Goal: Transaction & Acquisition: Purchase product/service

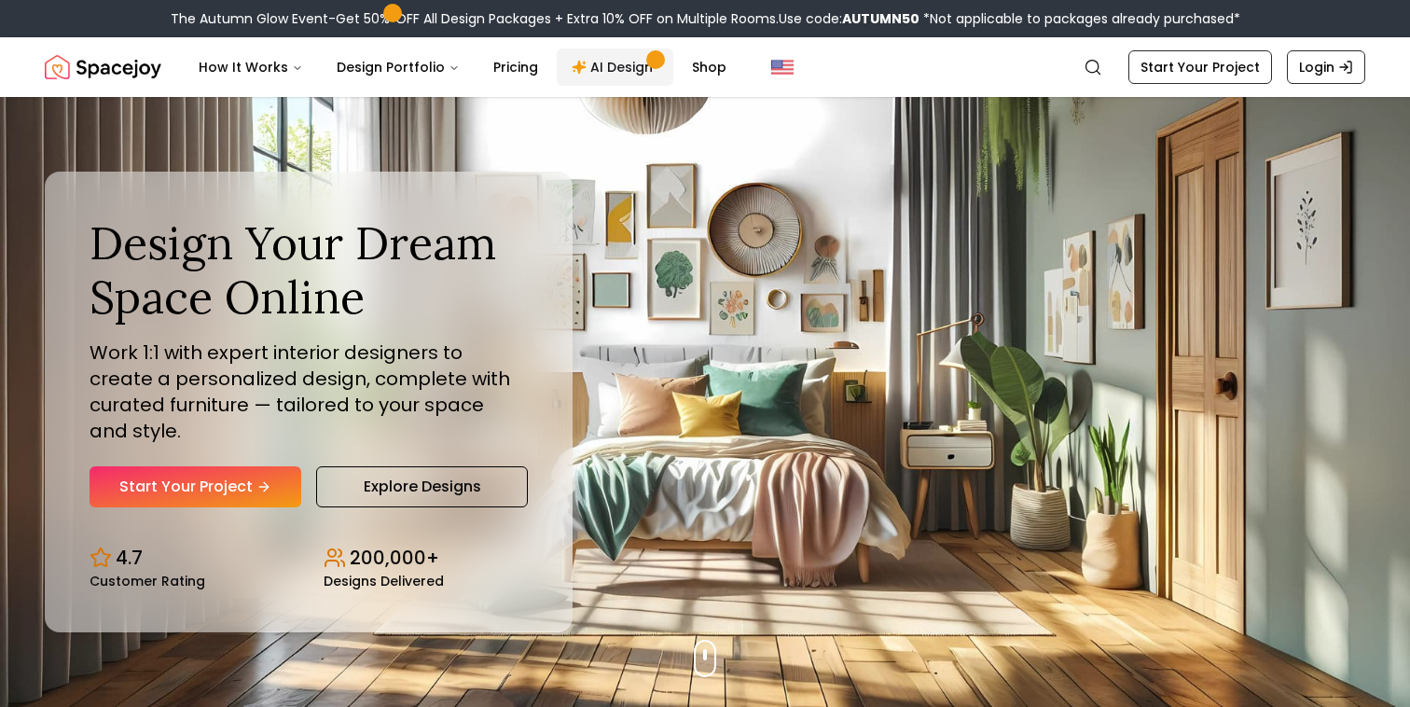
click at [615, 73] on link "AI Design" at bounding box center [615, 66] width 117 height 37
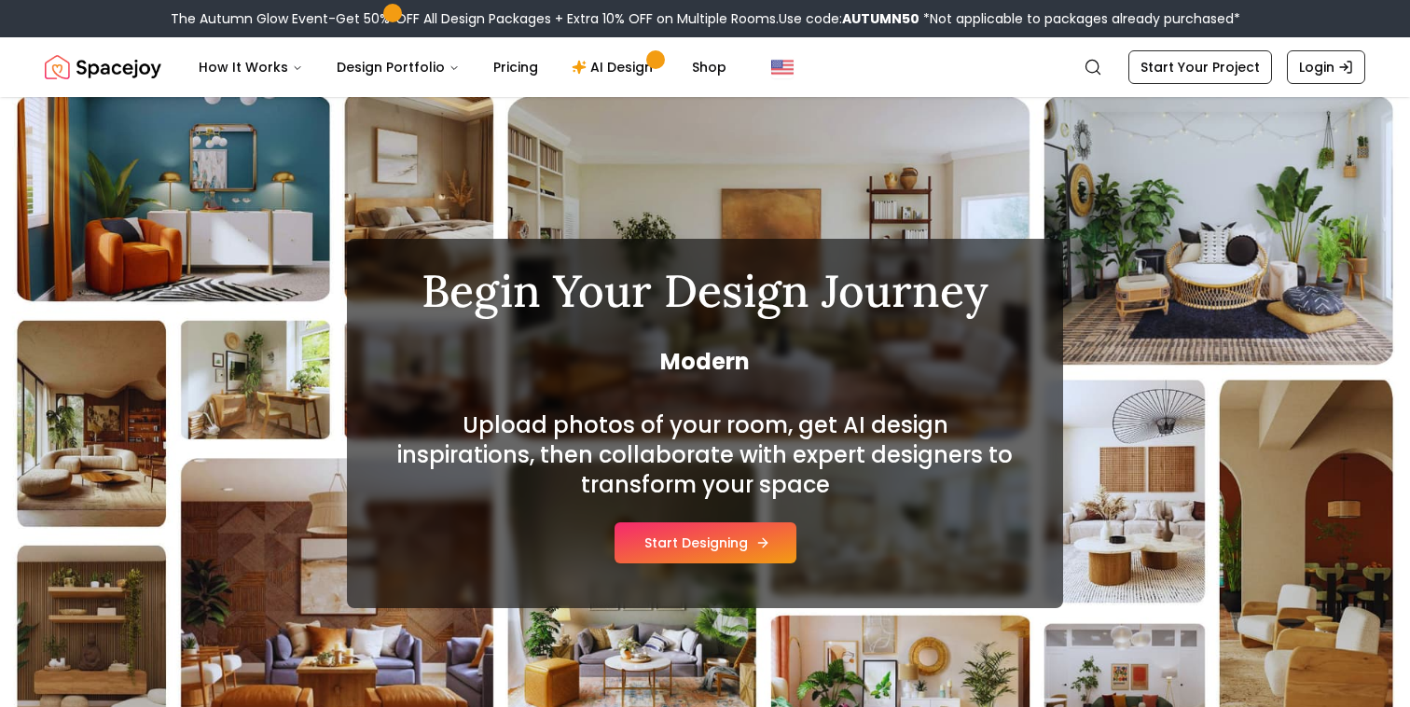
click at [714, 549] on button "Start Designing" at bounding box center [705, 542] width 182 height 41
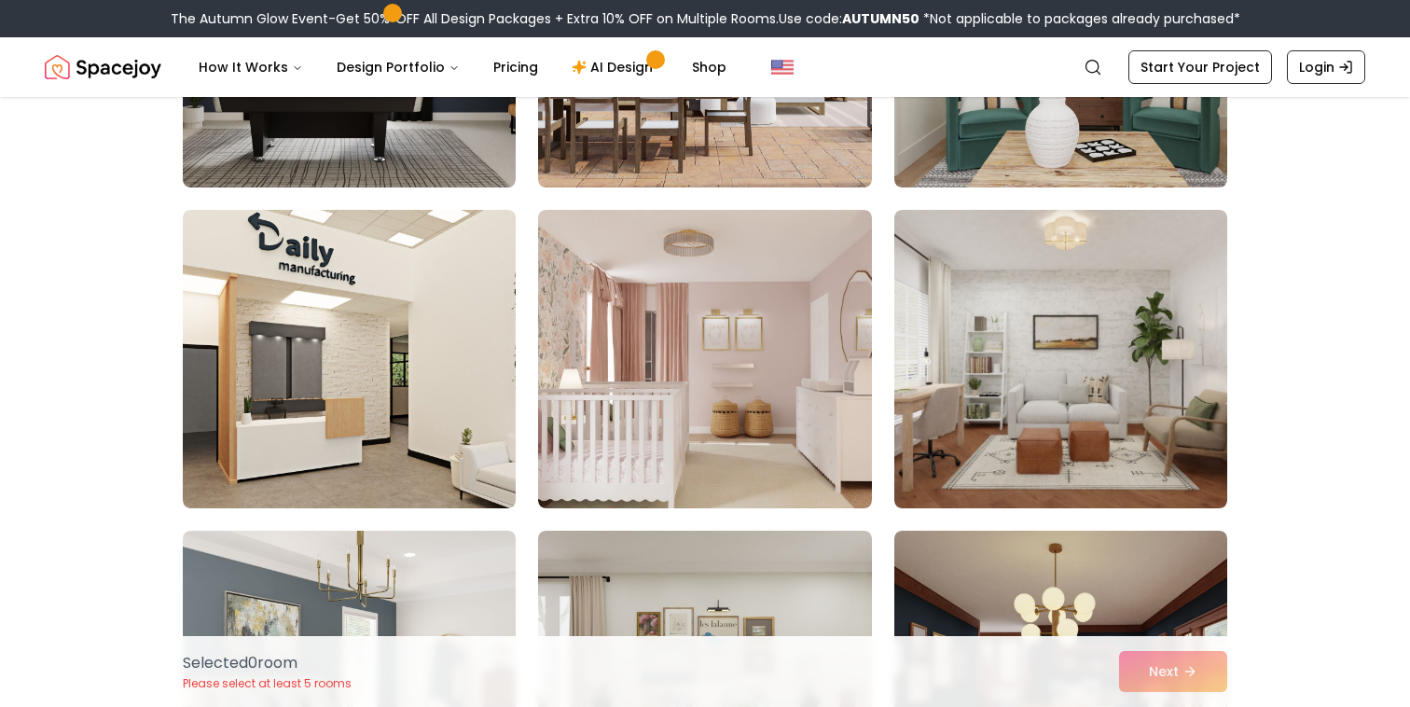
scroll to position [1317, 0]
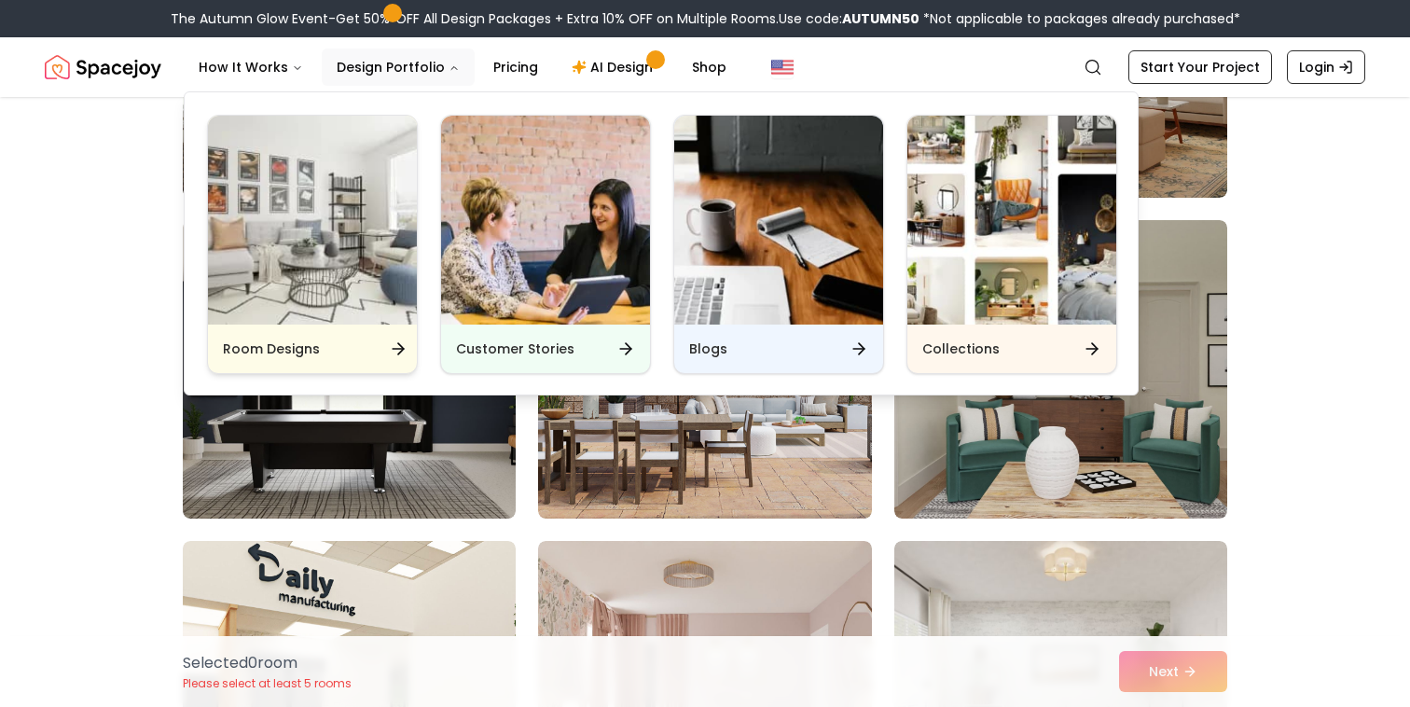
click at [363, 289] on img "Main" at bounding box center [312, 220] width 209 height 209
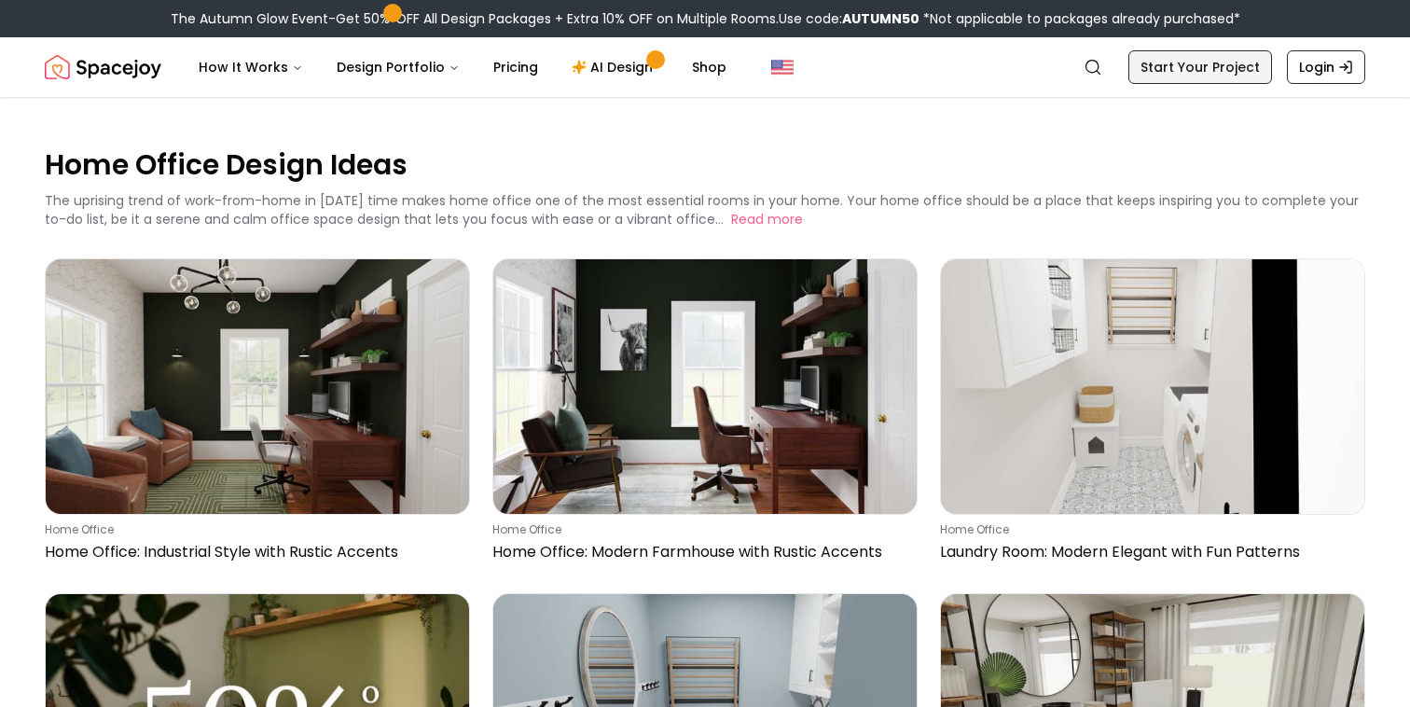
click at [1223, 67] on link "Start Your Project" at bounding box center [1200, 67] width 144 height 34
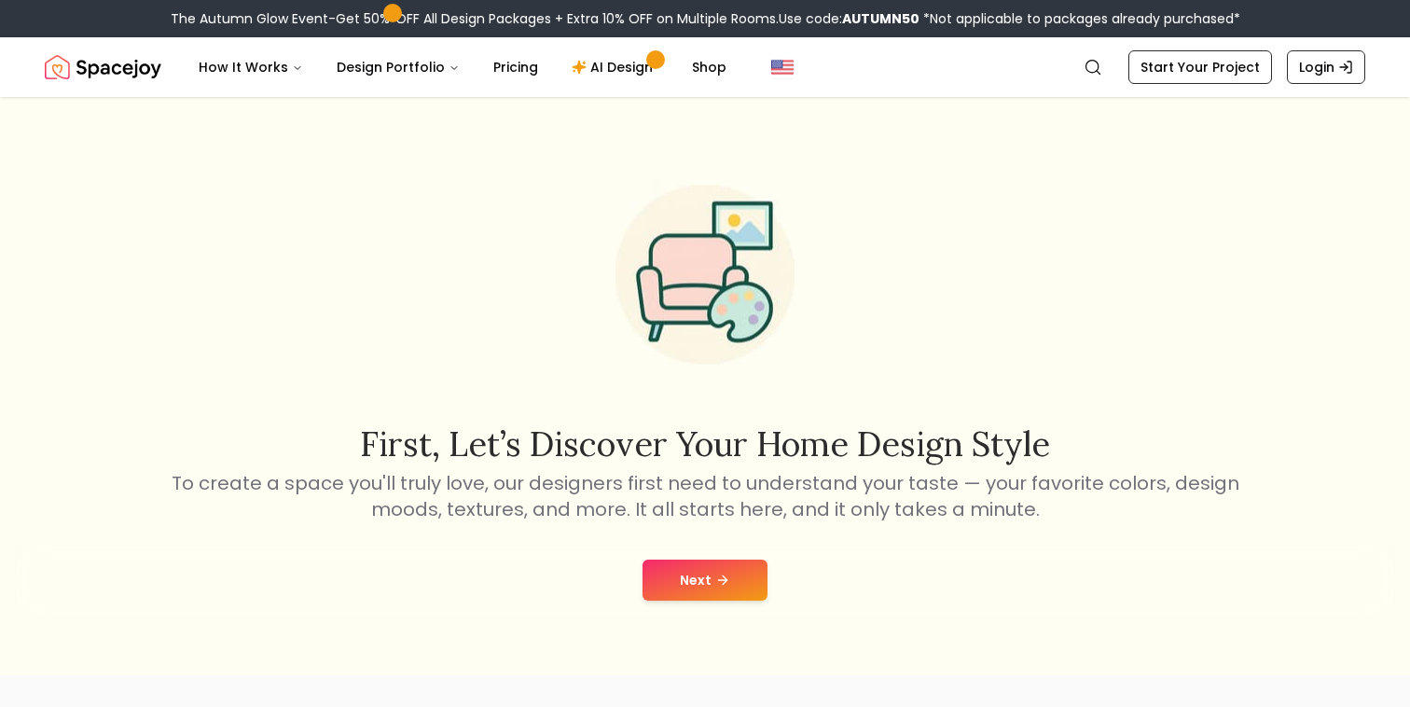
click at [733, 596] on button "Next" at bounding box center [704, 579] width 125 height 41
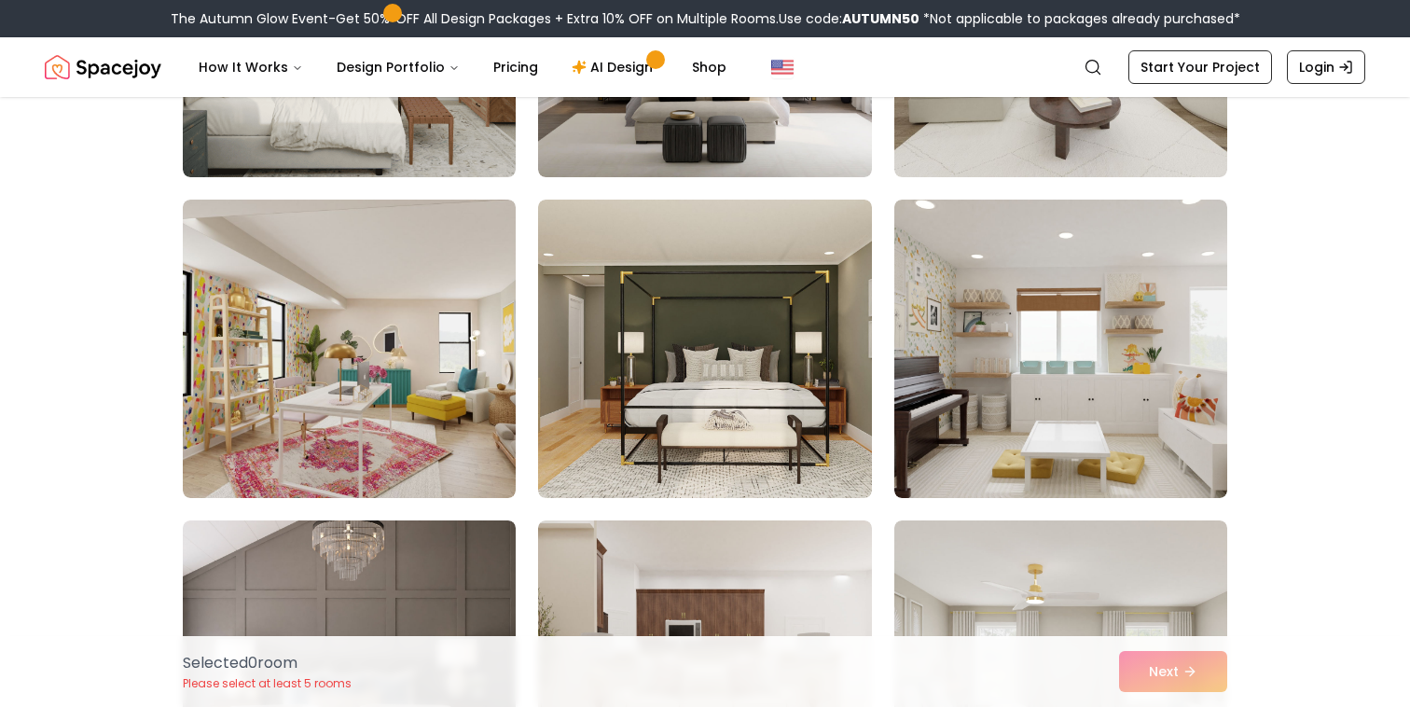
scroll to position [376, 0]
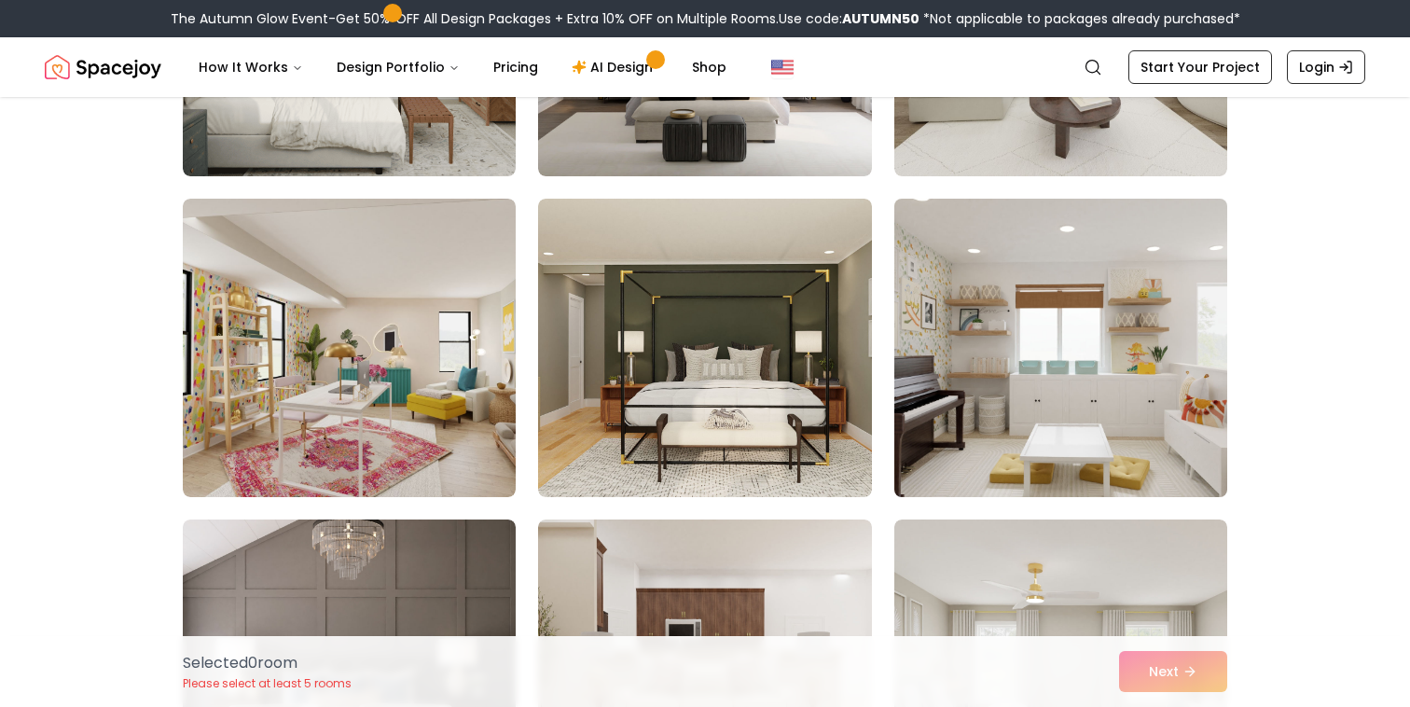
click at [1047, 316] on img at bounding box center [1061, 347] width 350 height 313
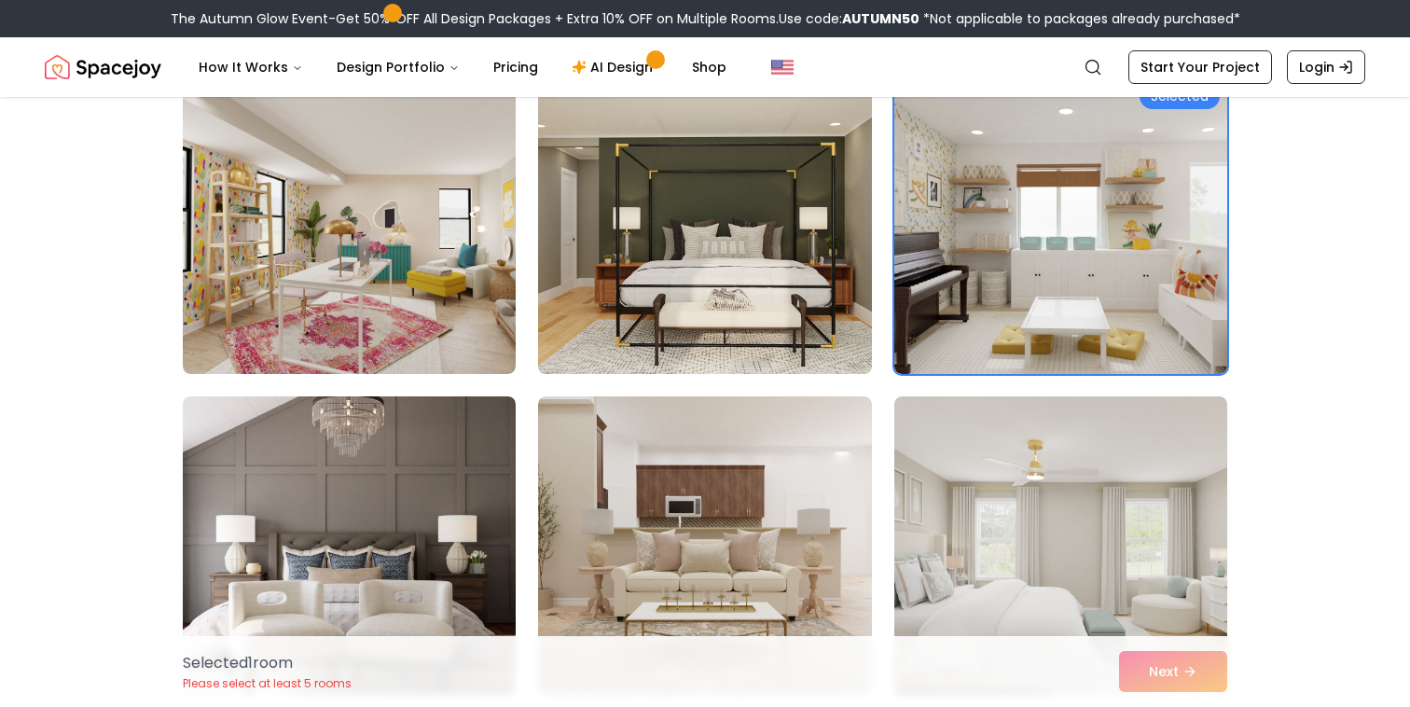
click at [797, 337] on img at bounding box center [705, 224] width 350 height 313
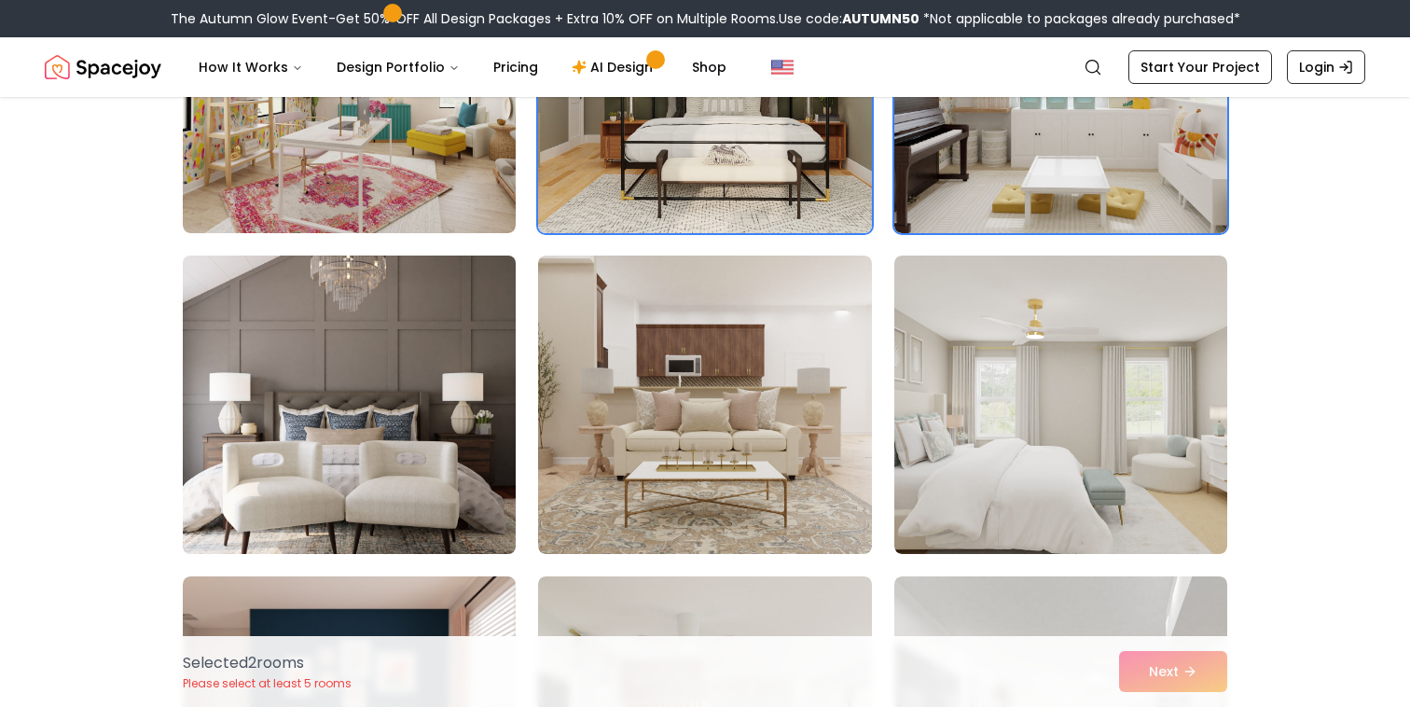
click at [432, 399] on img at bounding box center [349, 404] width 350 height 313
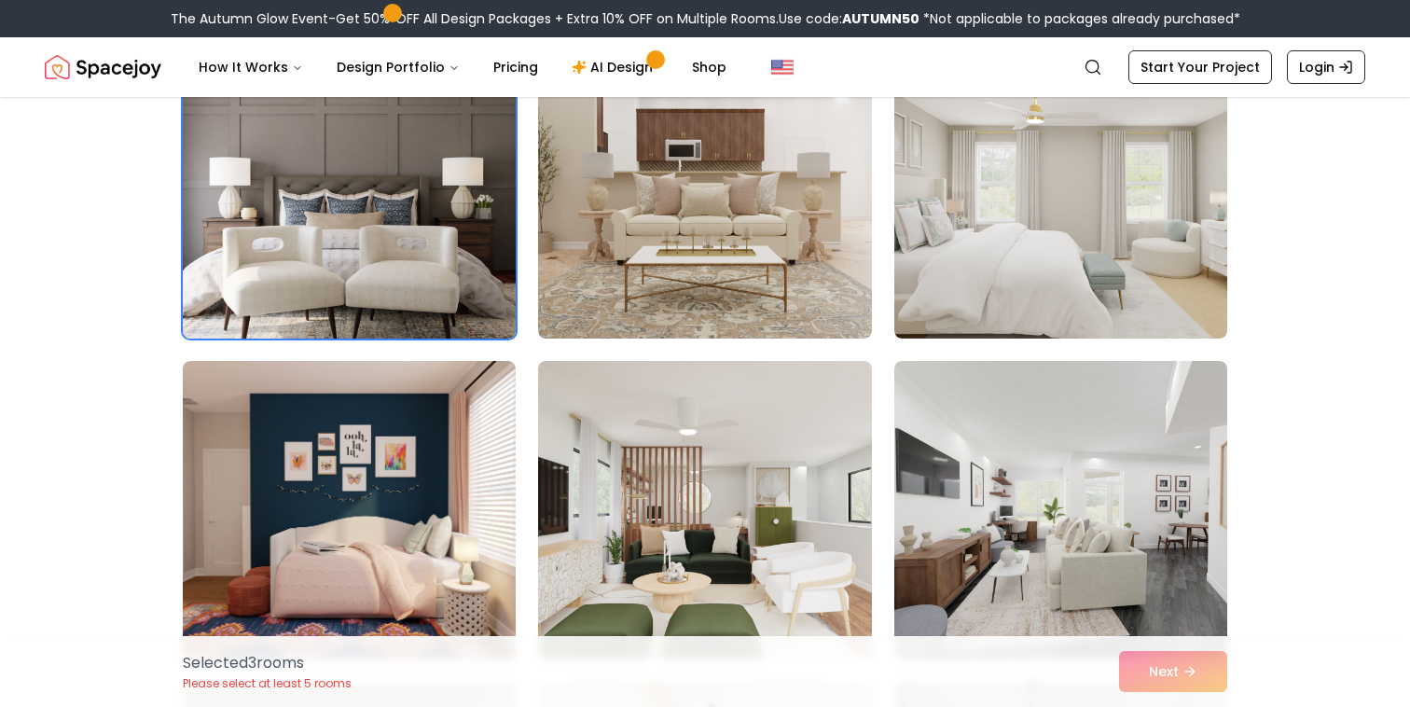
scroll to position [857, 0]
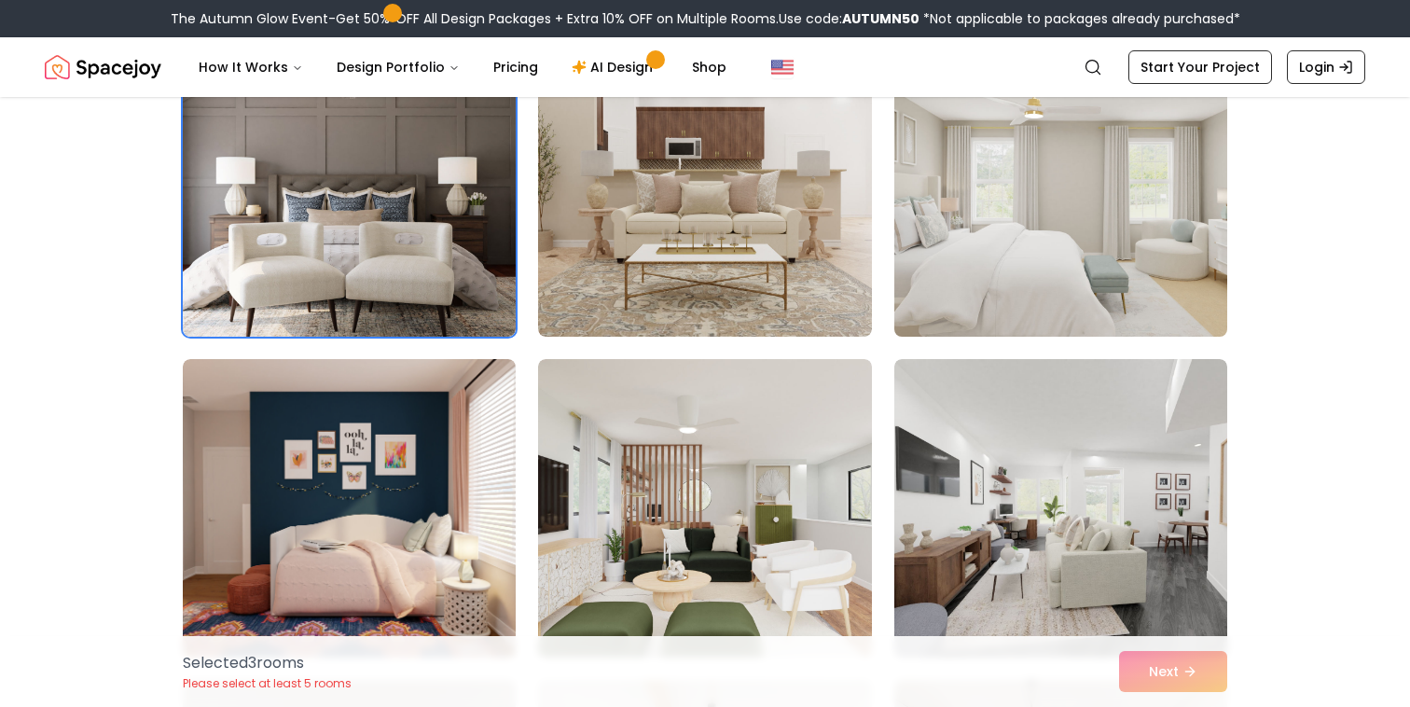
click at [1040, 194] on img at bounding box center [1061, 187] width 350 height 313
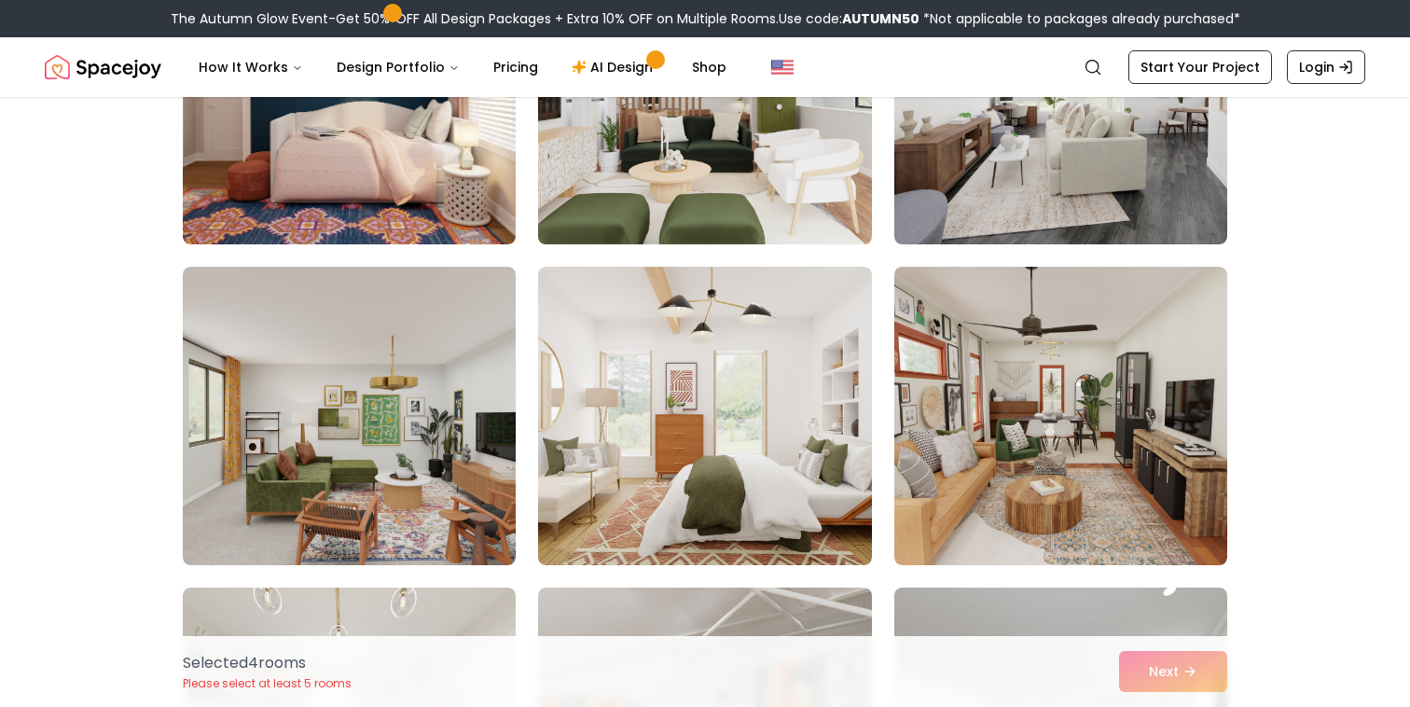
scroll to position [1304, 0]
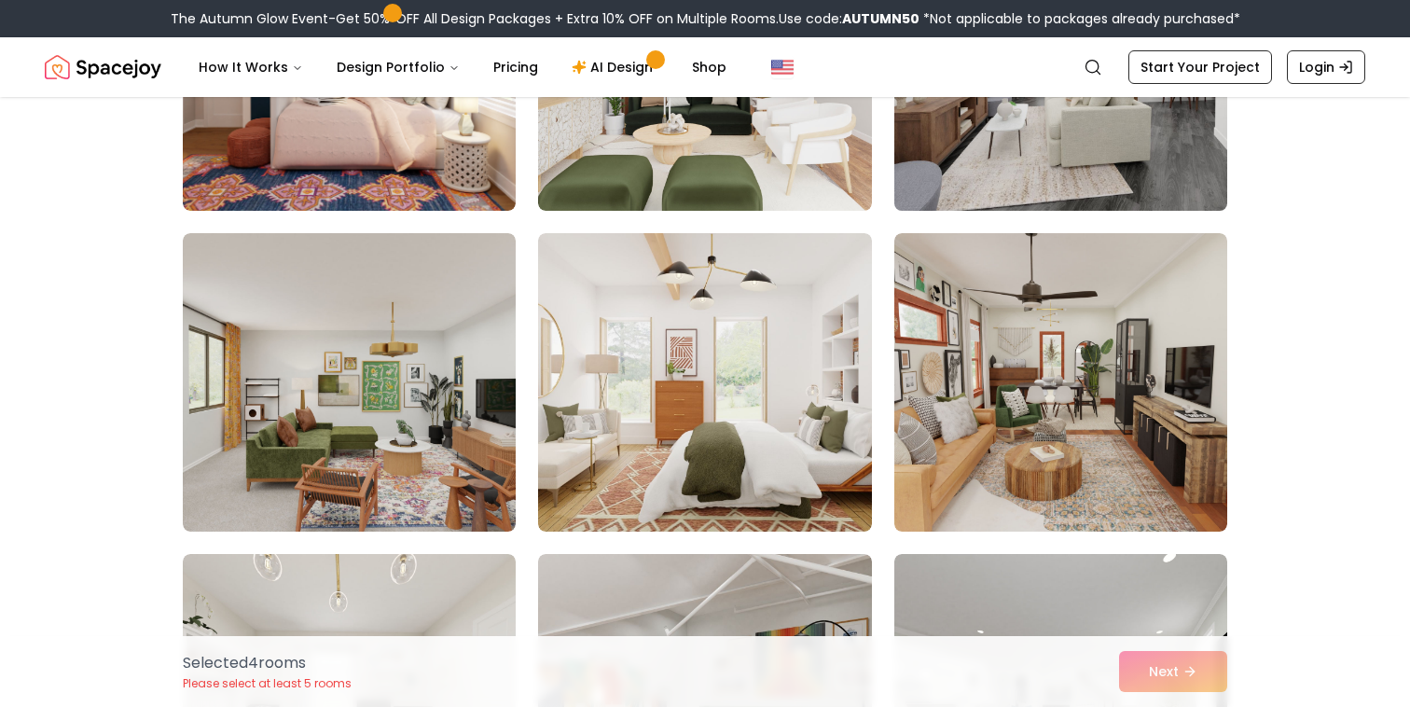
click at [1077, 174] on img at bounding box center [1061, 61] width 350 height 313
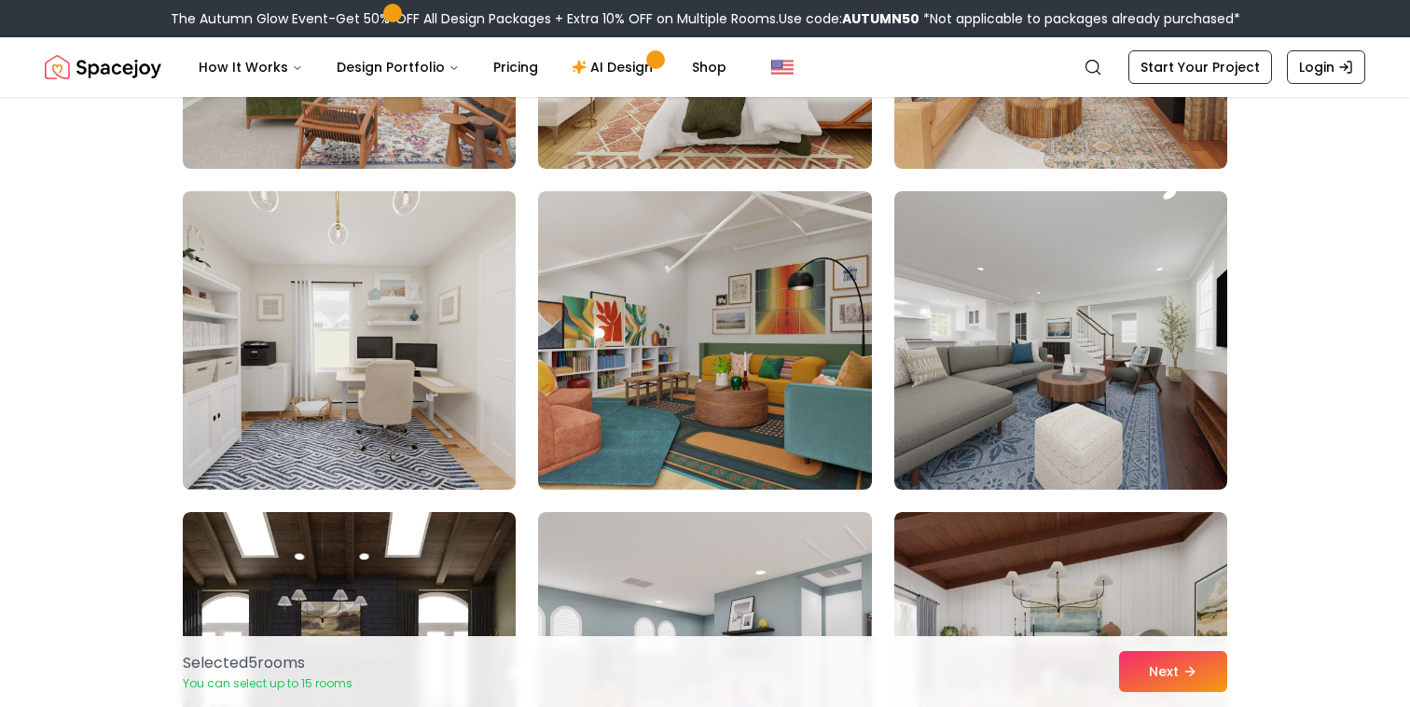
click at [338, 411] on img at bounding box center [349, 340] width 350 height 313
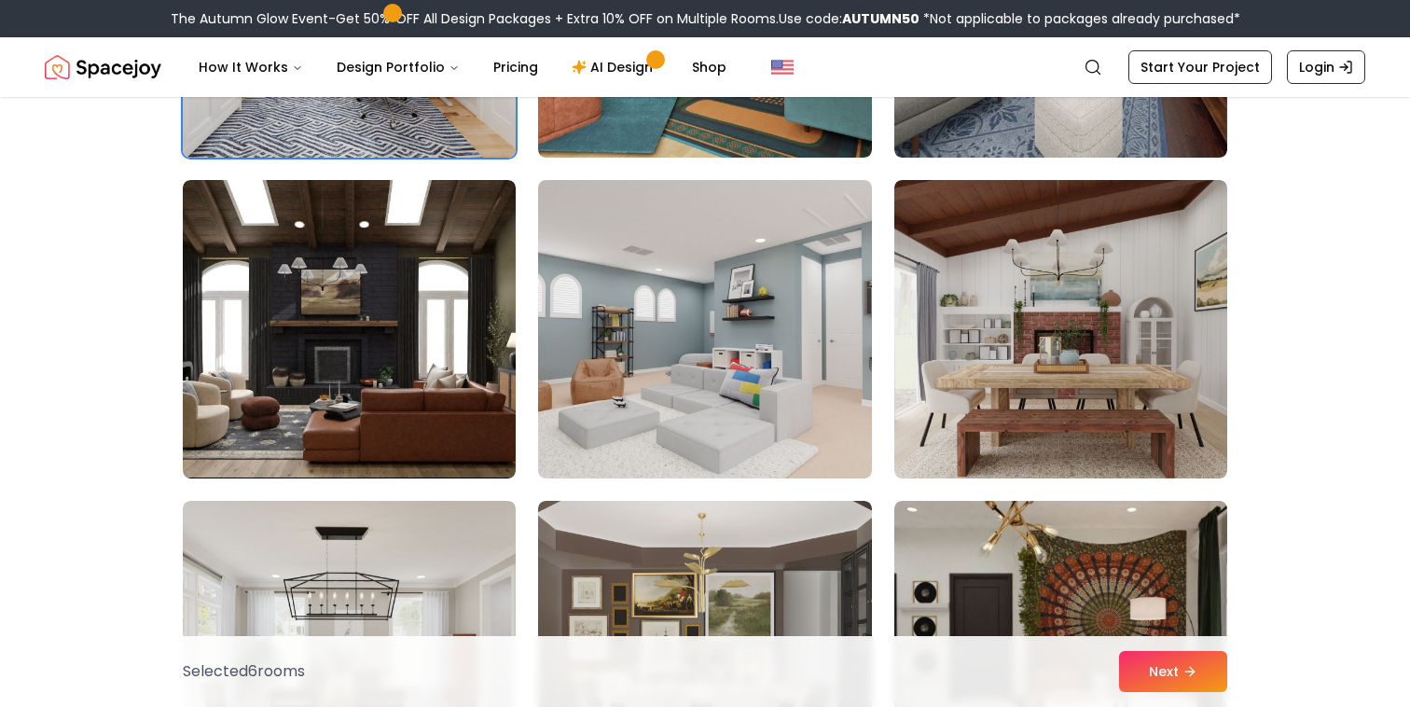
scroll to position [2002, 0]
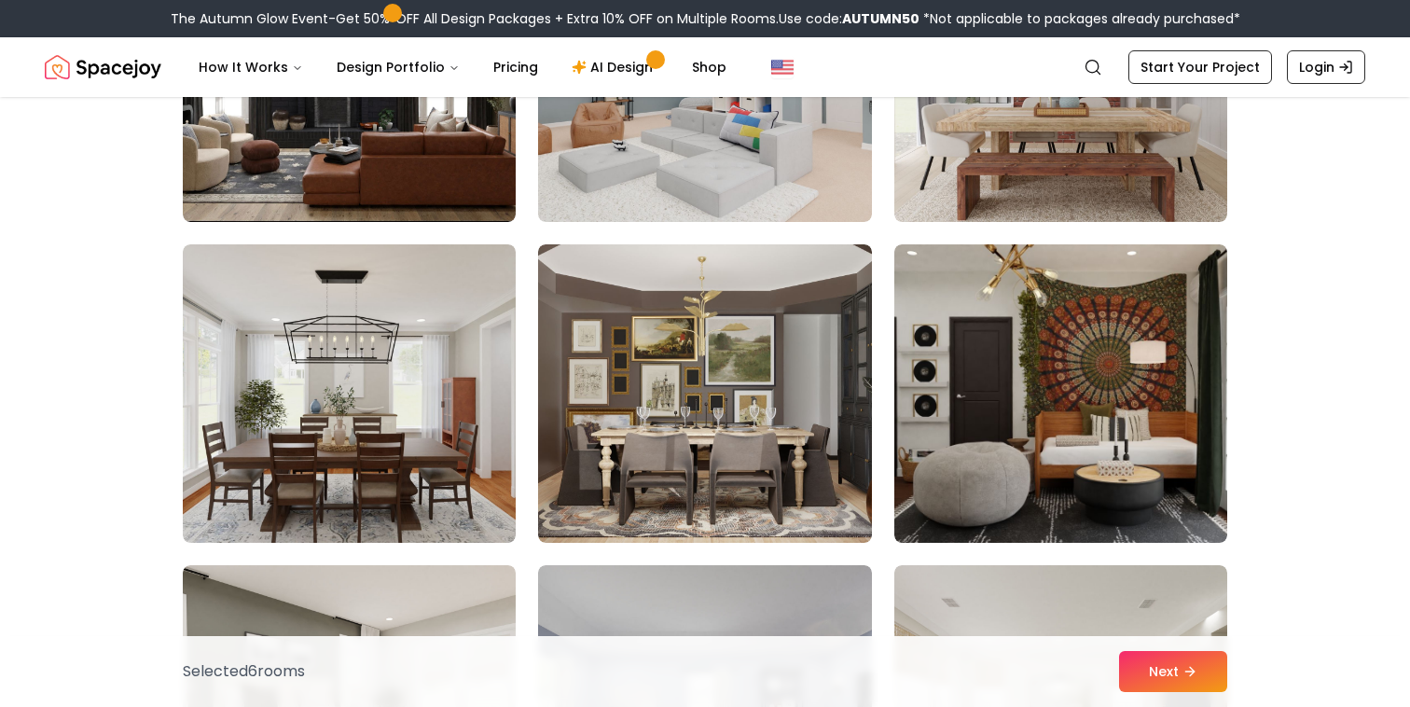
click at [338, 411] on img at bounding box center [349, 393] width 333 height 298
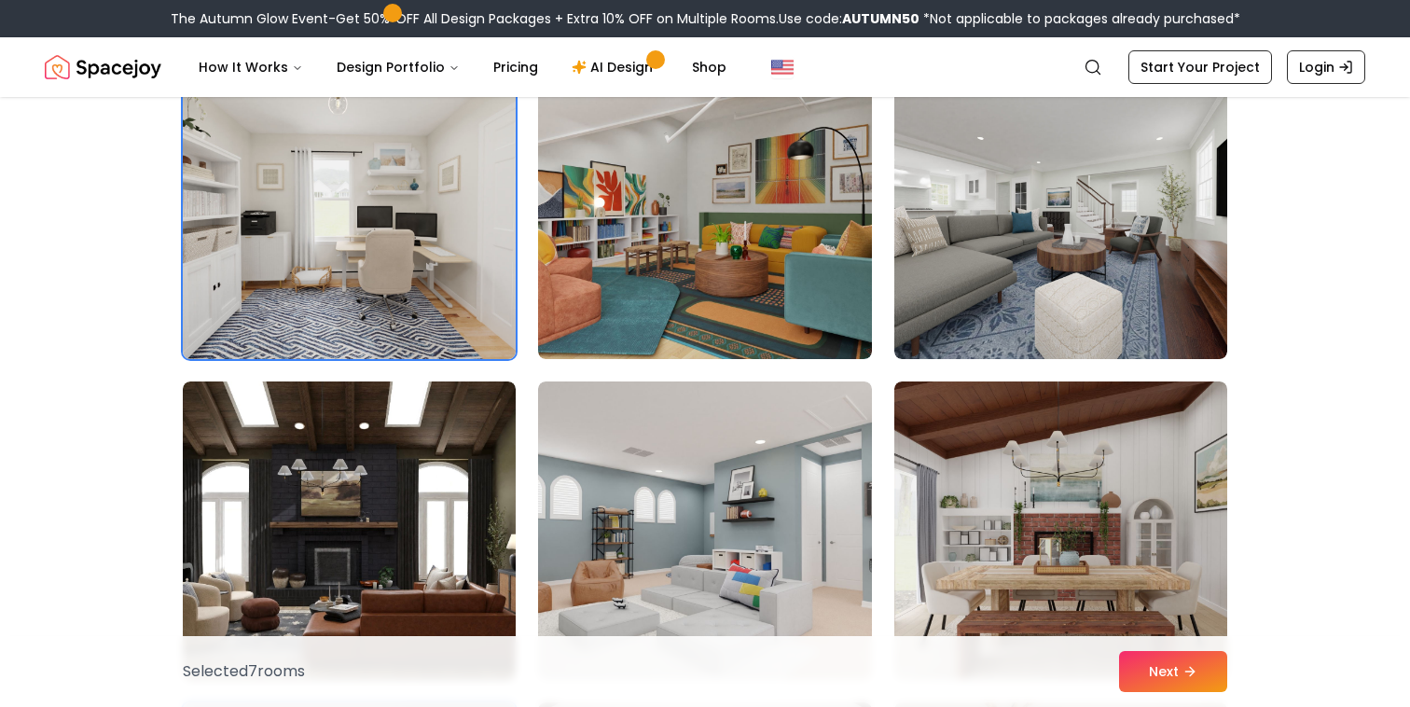
scroll to position [1681, 0]
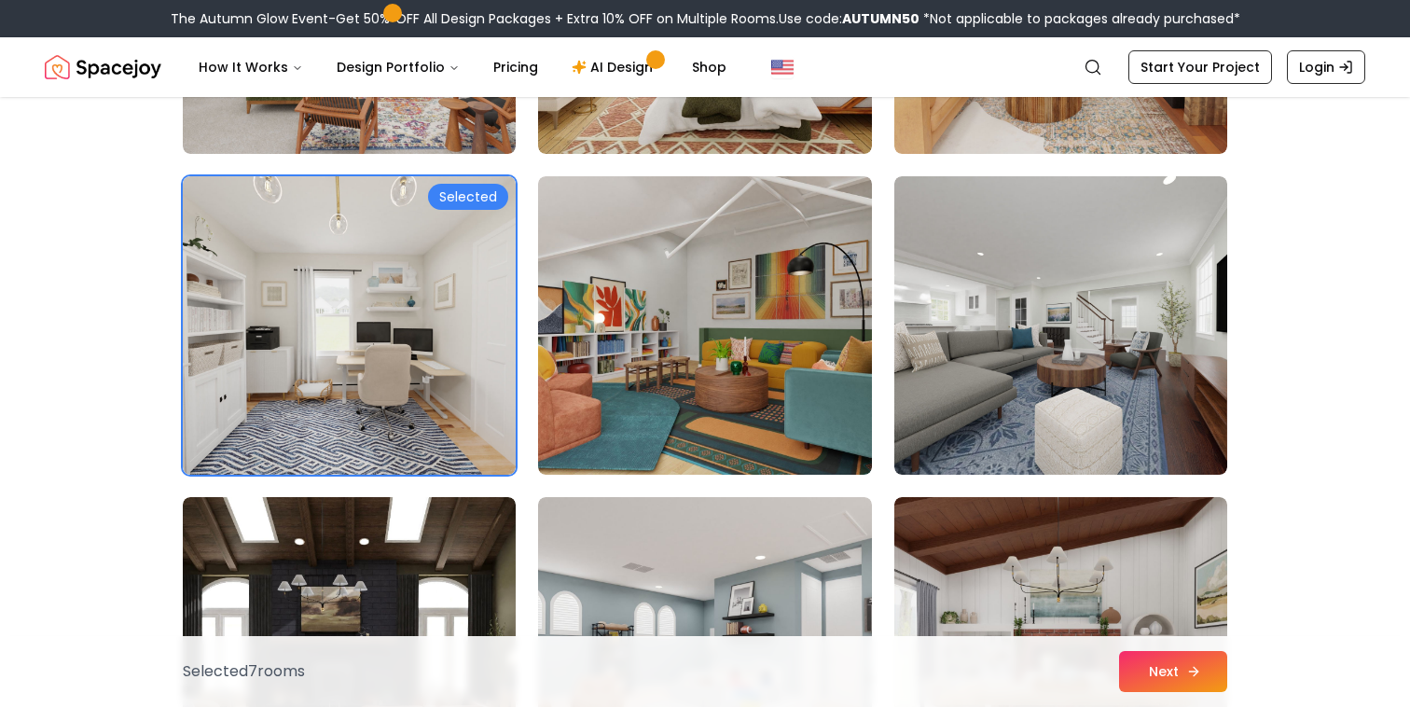
click at [1221, 676] on button "Next" at bounding box center [1173, 671] width 108 height 41
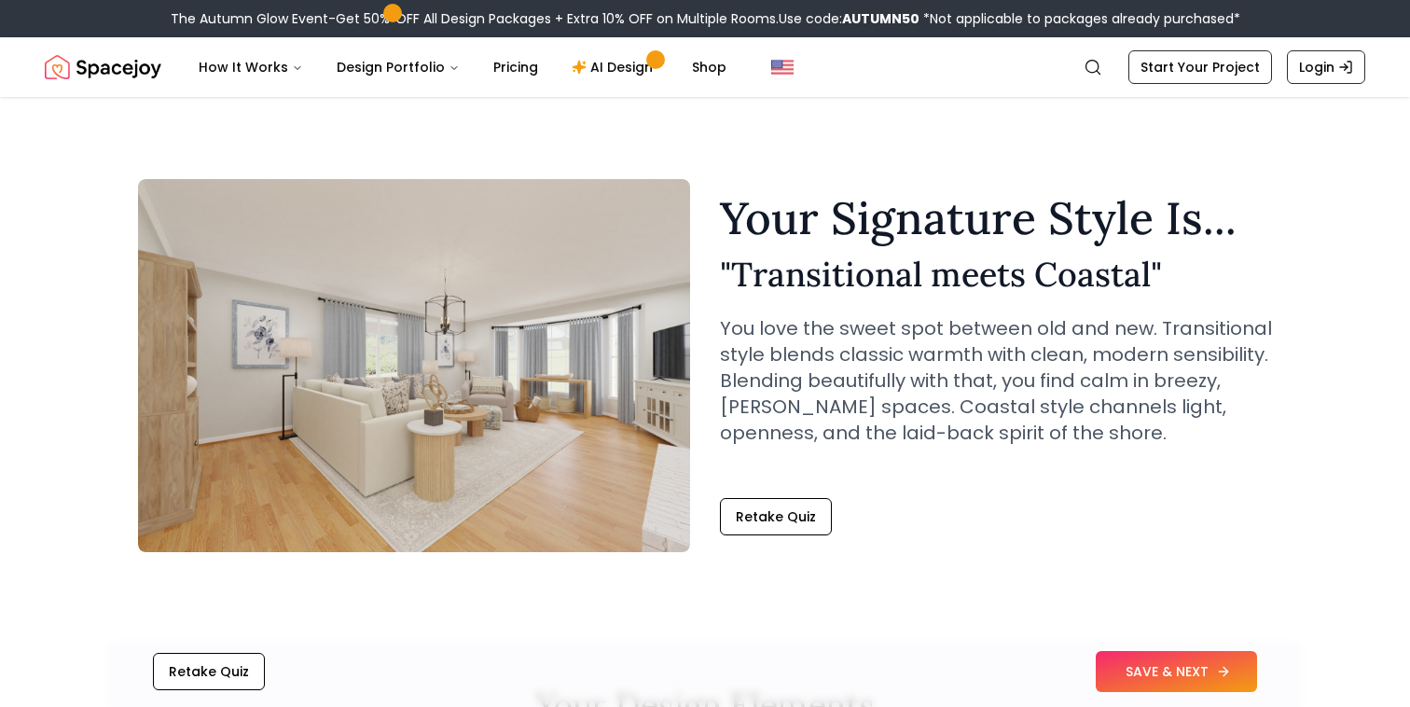
click at [1174, 664] on button "SAVE & NEXT" at bounding box center [1176, 671] width 161 height 41
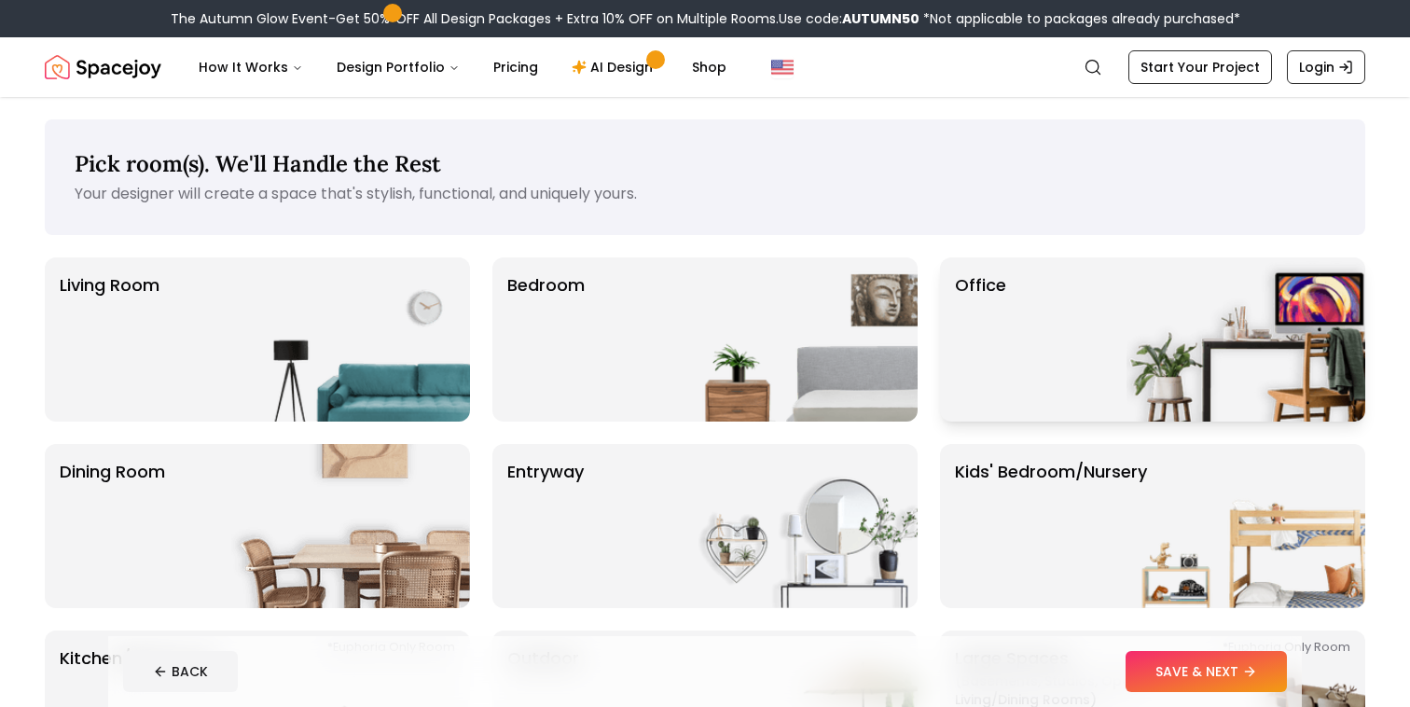
click at [1092, 344] on div "Office" at bounding box center [1152, 339] width 425 height 164
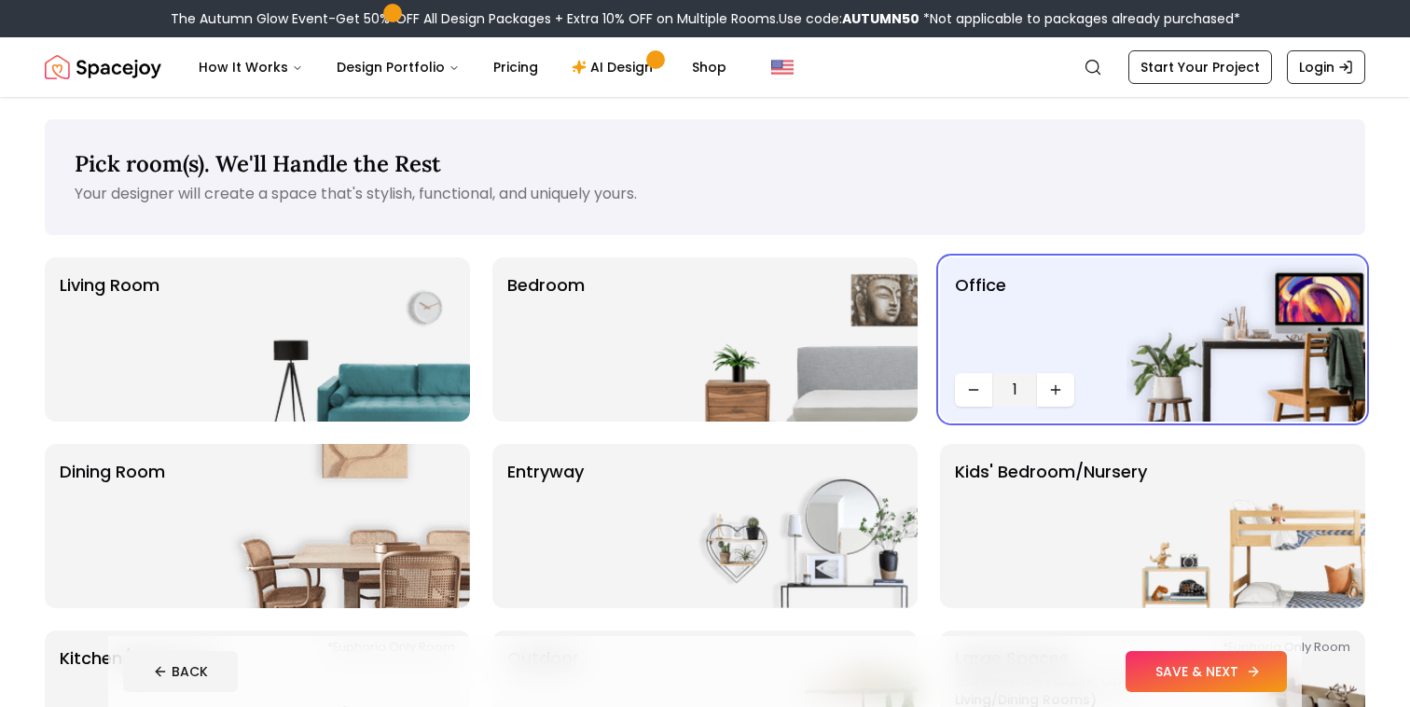
click at [1167, 662] on button "SAVE & NEXT" at bounding box center [1205, 671] width 161 height 41
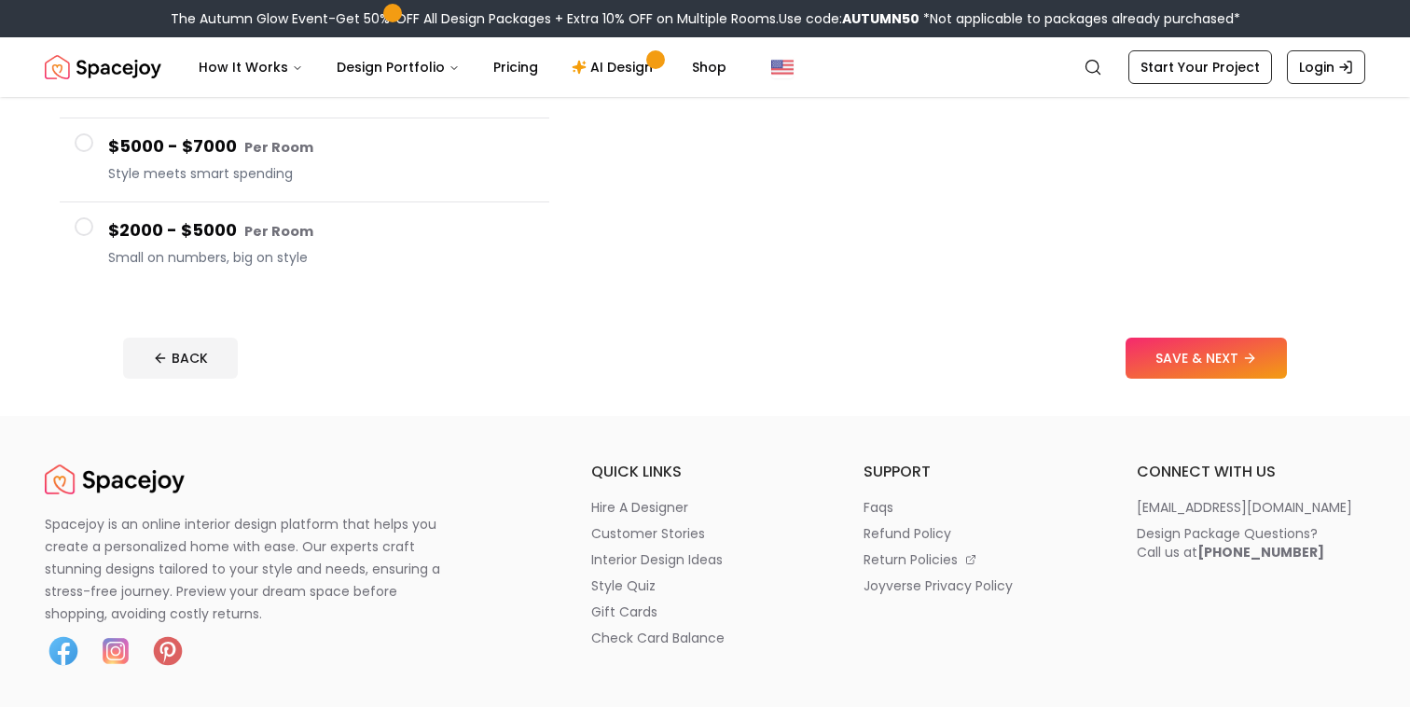
click at [163, 242] on h4 "$2000 - $5000 Per Room" at bounding box center [321, 230] width 426 height 27
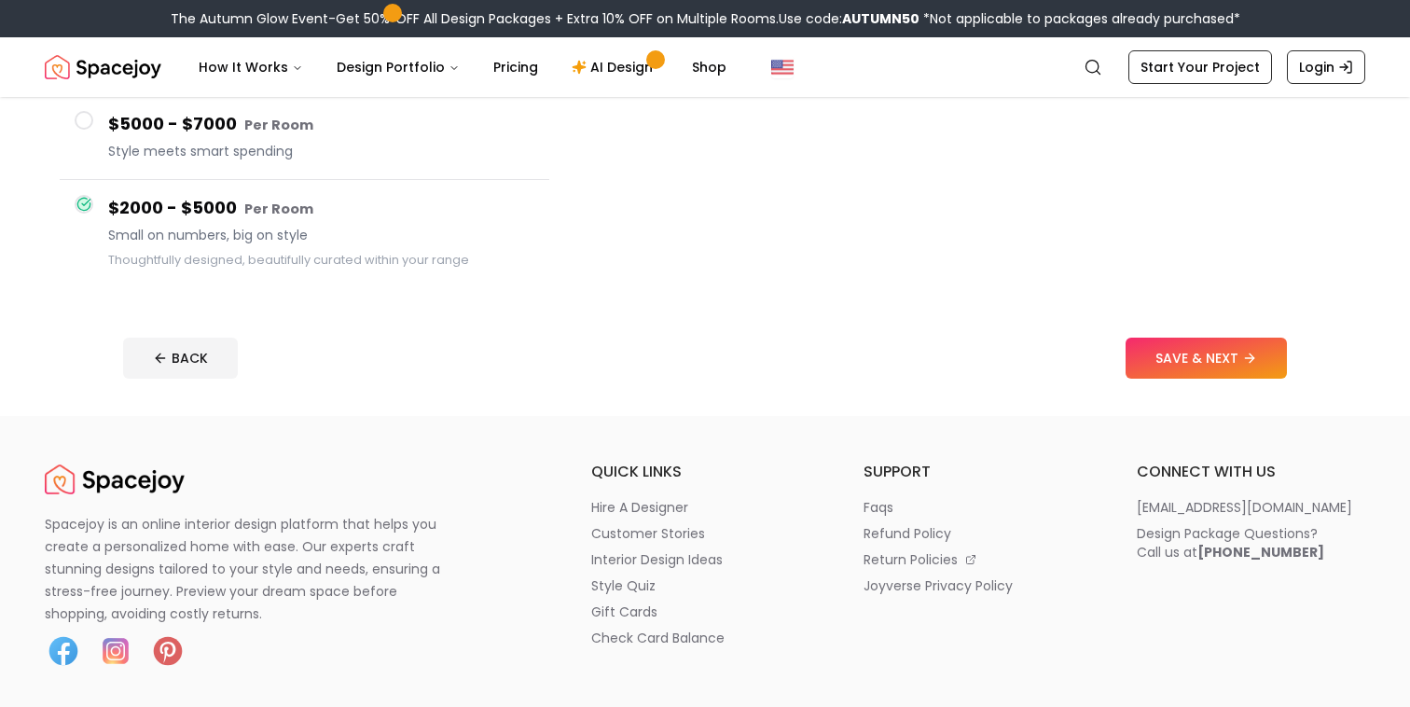
scroll to position [406, 0]
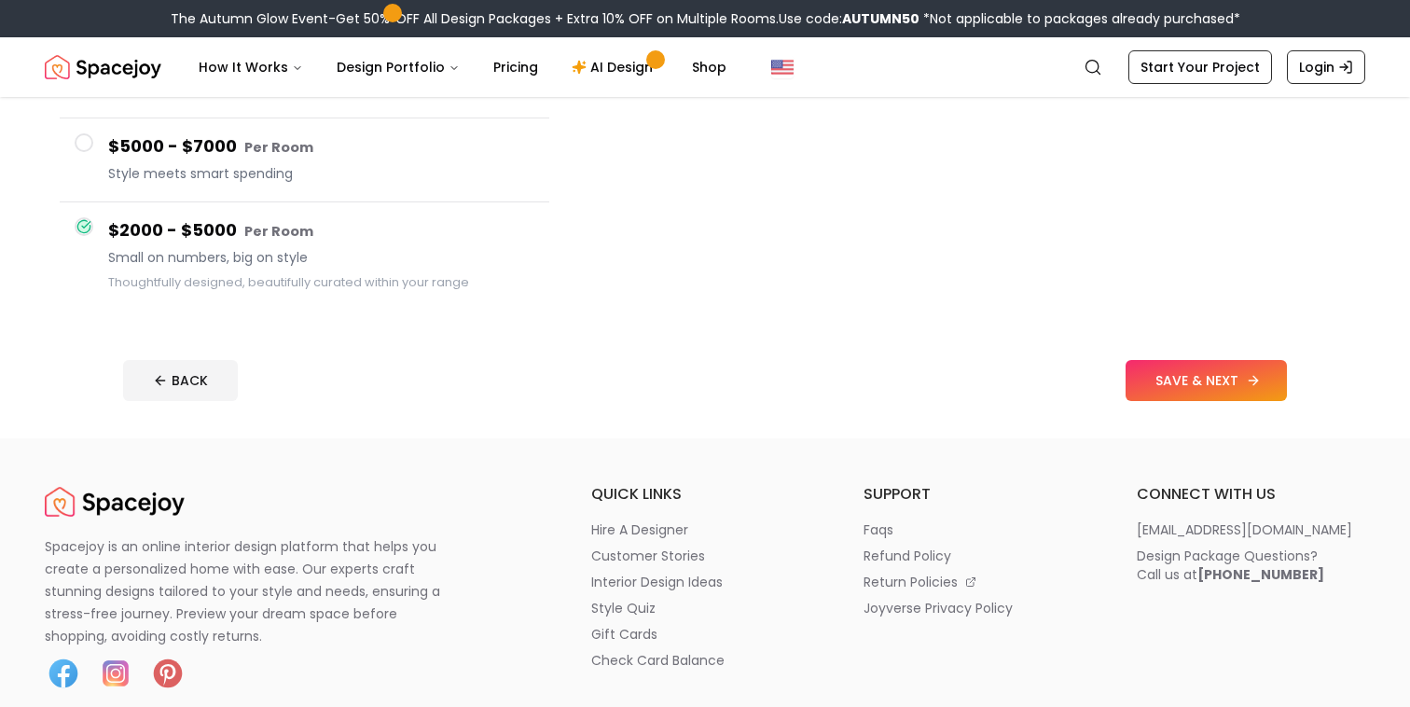
click at [1221, 399] on button "SAVE & NEXT" at bounding box center [1205, 380] width 161 height 41
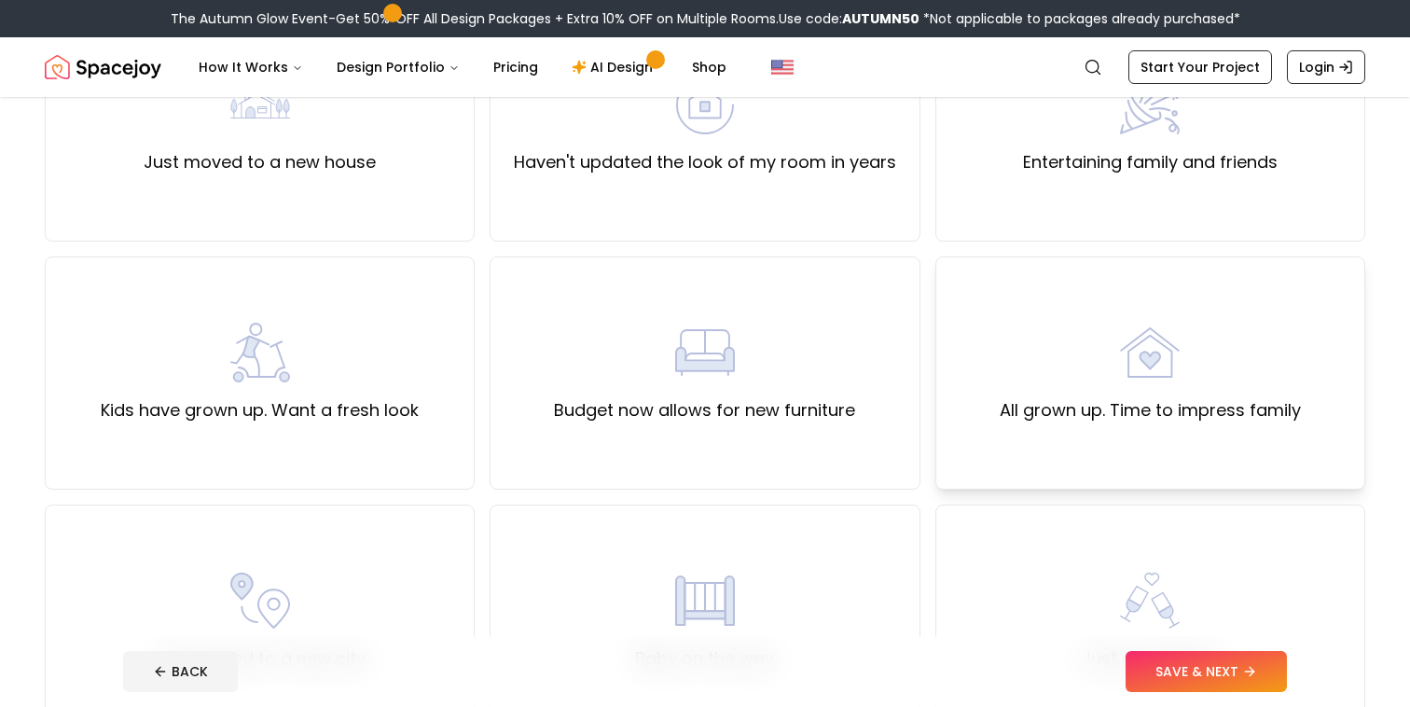
scroll to position [253, 0]
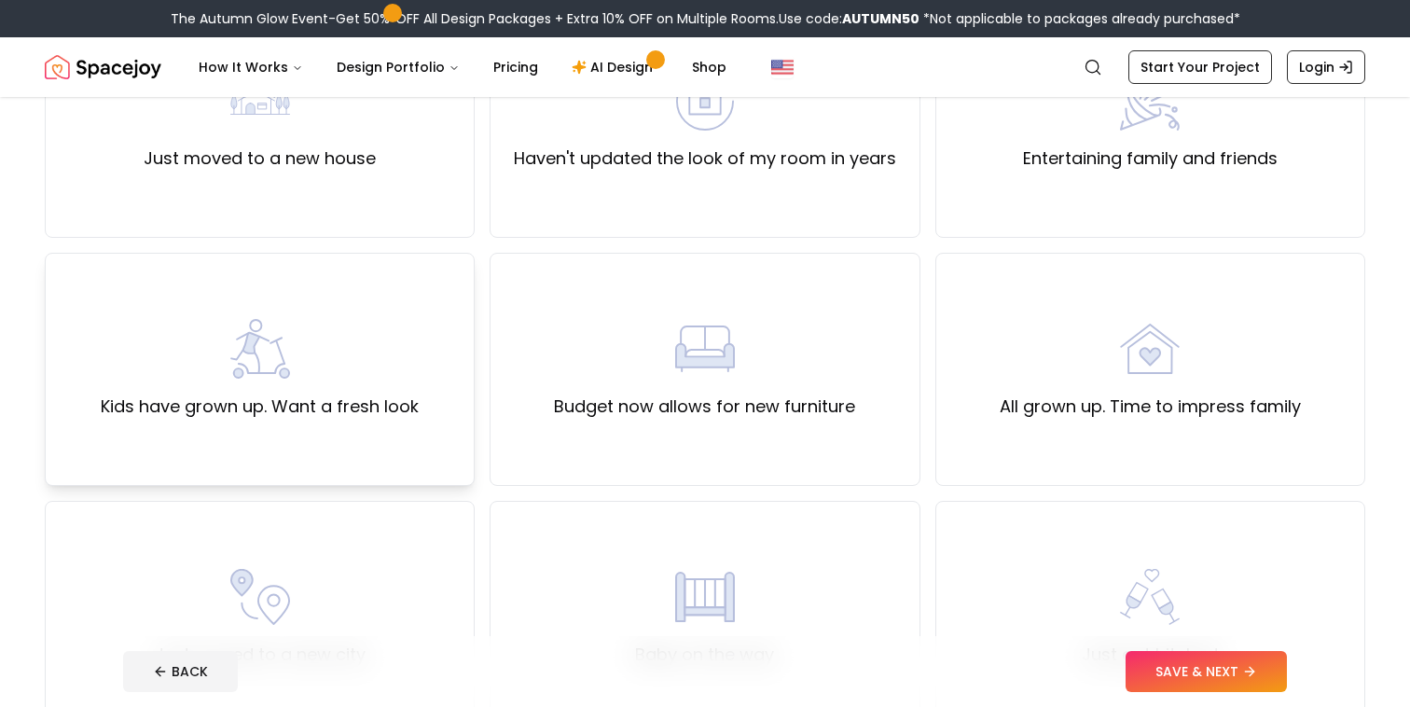
click at [264, 400] on label "Kids have grown up. Want a fresh look" at bounding box center [260, 406] width 318 height 26
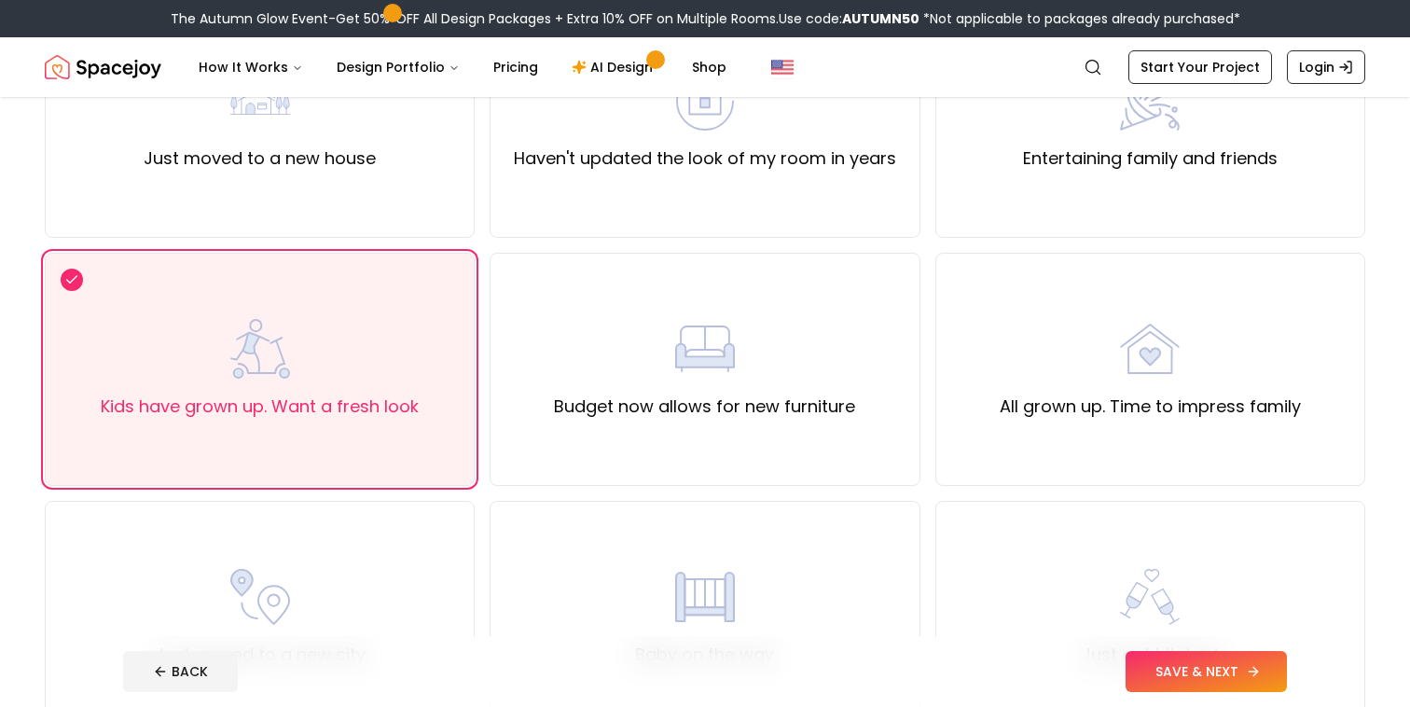
click at [1193, 669] on button "SAVE & NEXT" at bounding box center [1205, 671] width 161 height 41
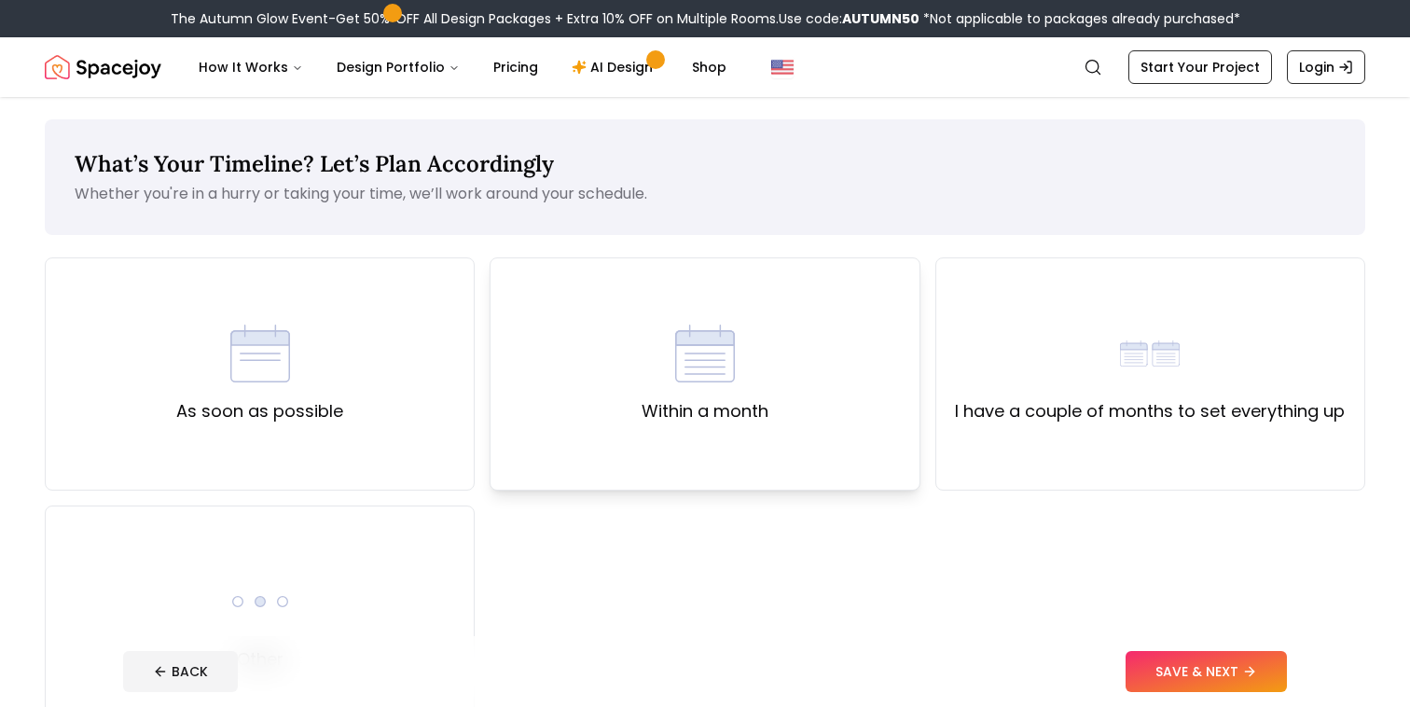
click at [759, 396] on div "Within a month" at bounding box center [705, 374] width 127 height 101
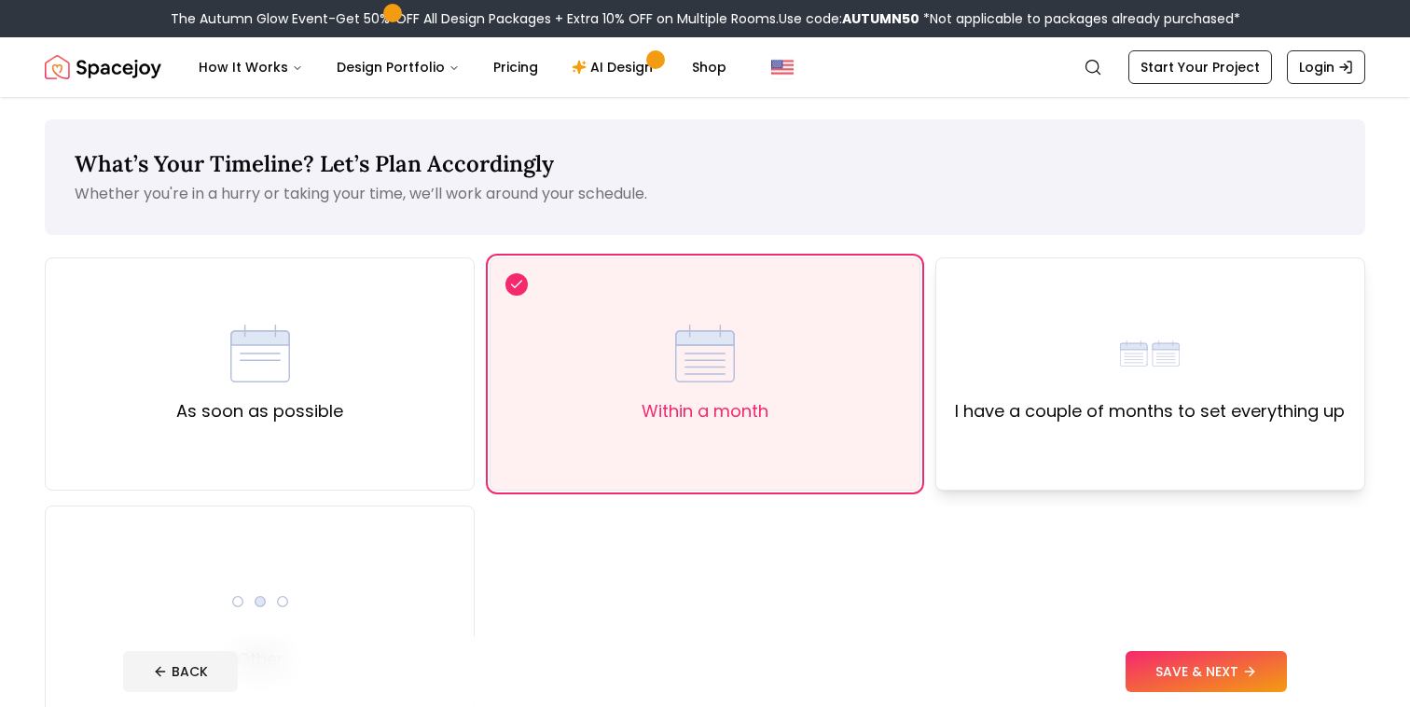
click at [1194, 388] on div "I have a couple of months to set everything up" at bounding box center [1150, 374] width 390 height 101
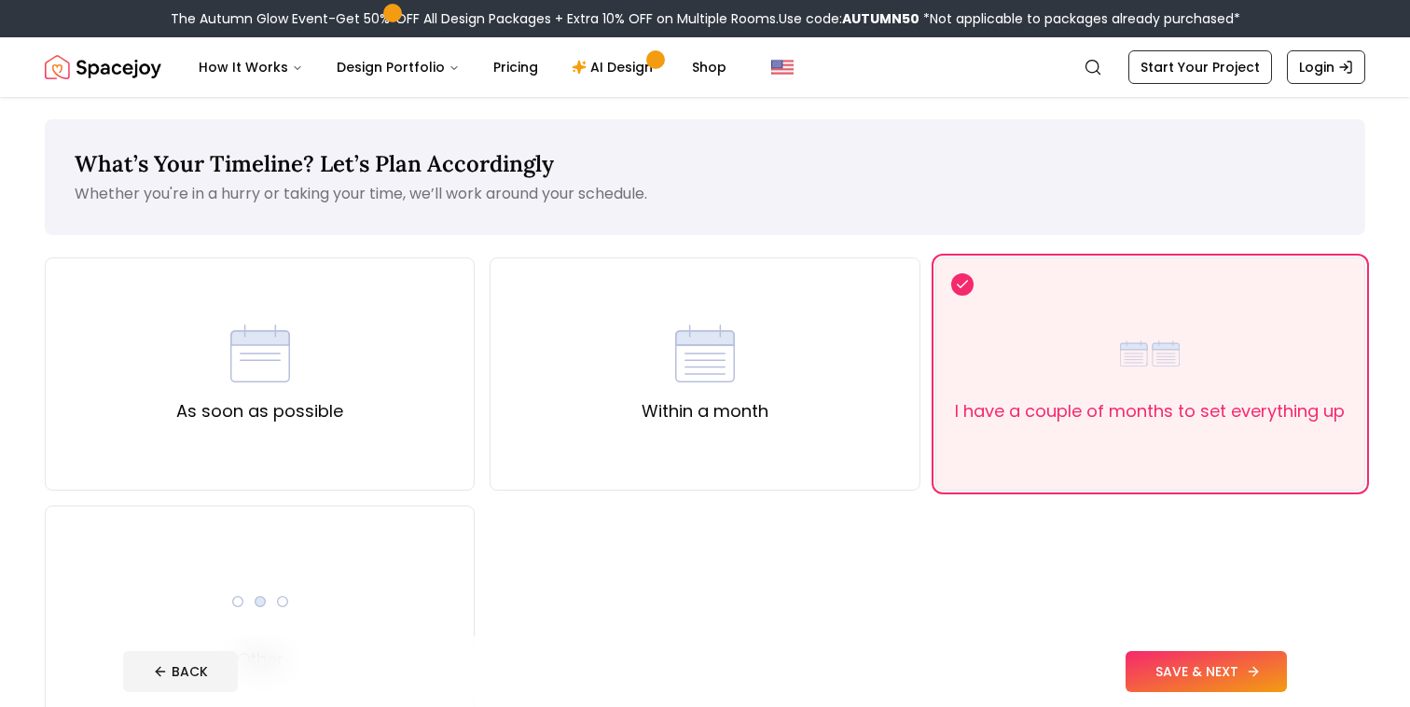
click at [1161, 664] on button "SAVE & NEXT" at bounding box center [1205, 671] width 161 height 41
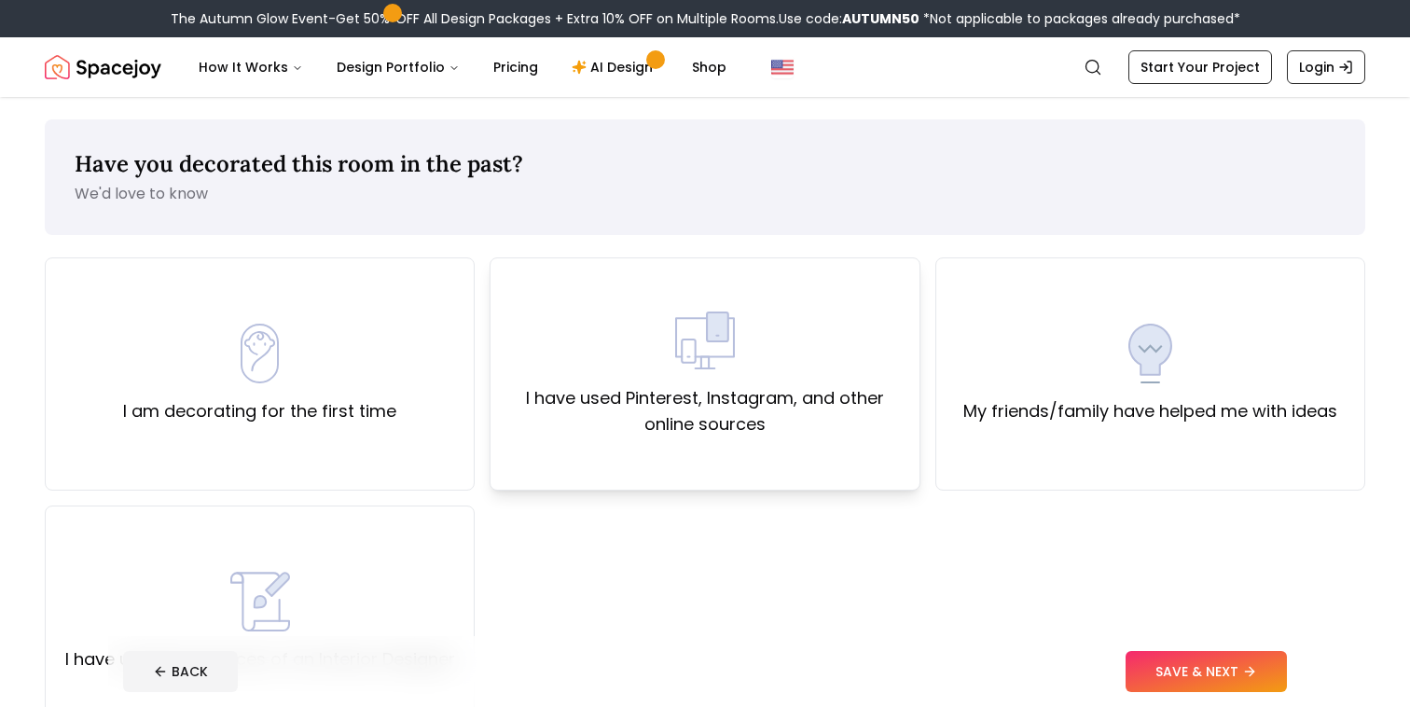
click at [807, 462] on div "I have used Pinterest, Instagram, and other online sources" at bounding box center [705, 373] width 430 height 233
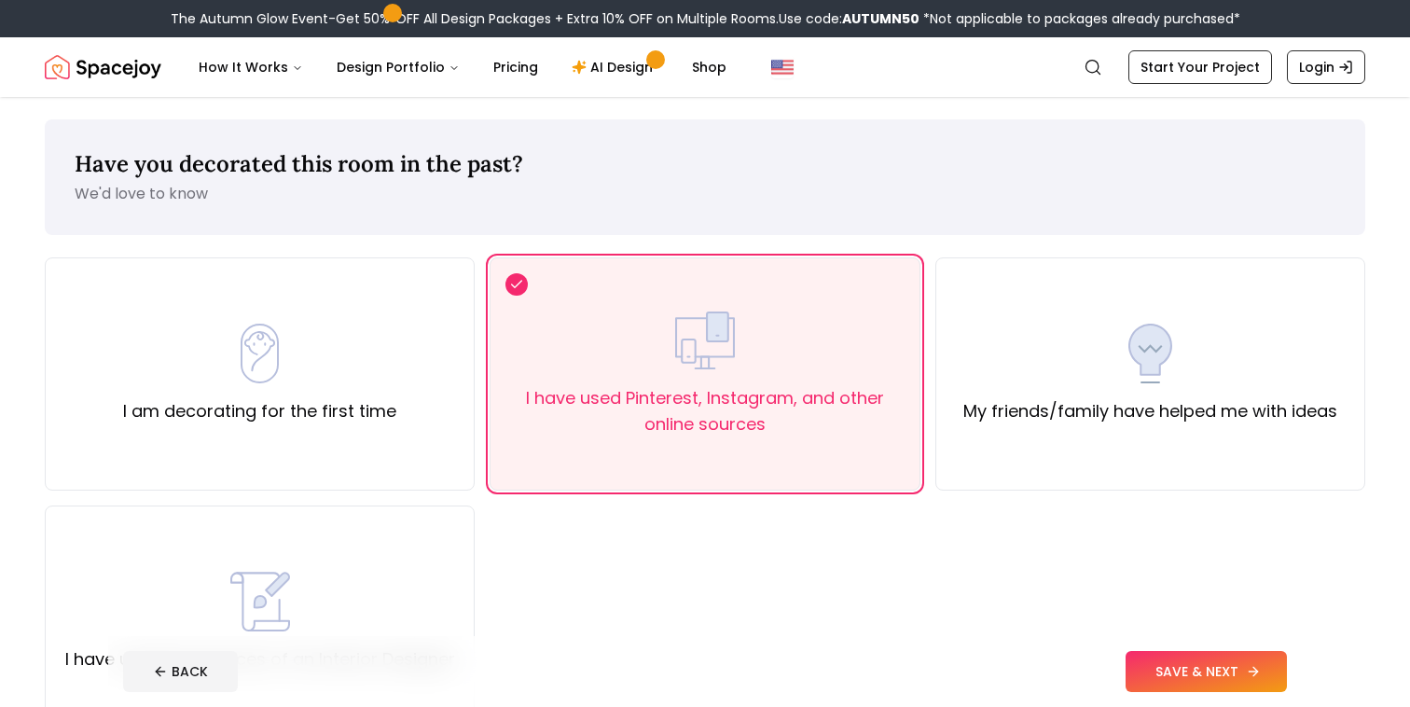
click at [1183, 671] on button "SAVE & NEXT" at bounding box center [1205, 671] width 161 height 41
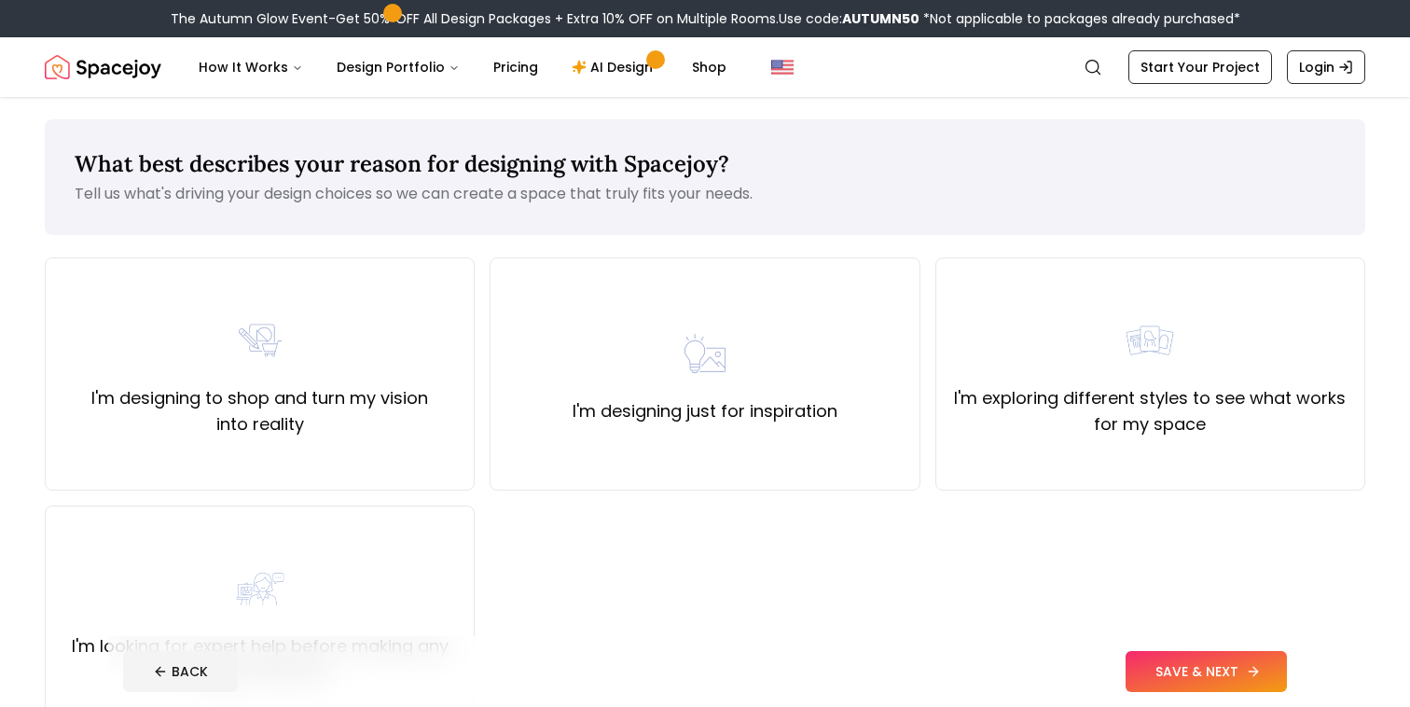
click at [1164, 676] on button "SAVE & NEXT" at bounding box center [1205, 671] width 161 height 41
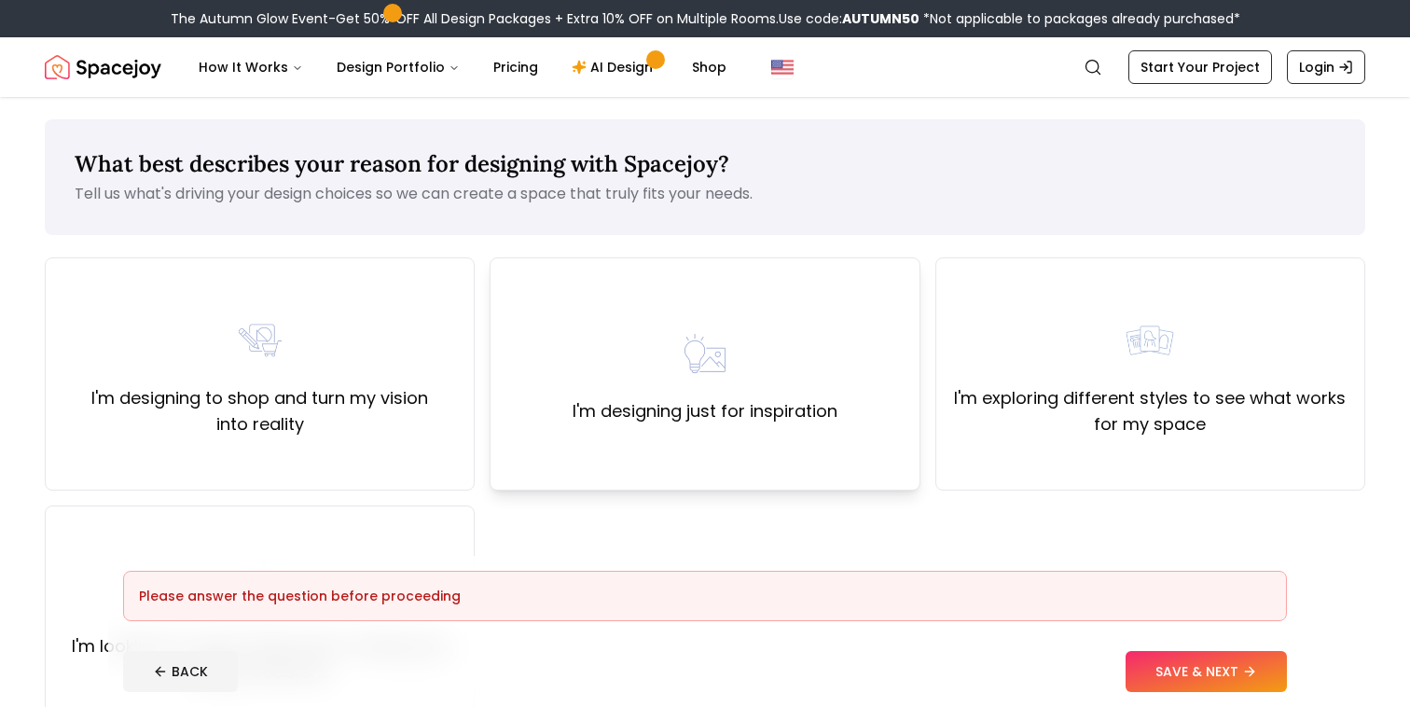
click at [851, 450] on div "I'm designing just for inspiration" at bounding box center [705, 373] width 430 height 233
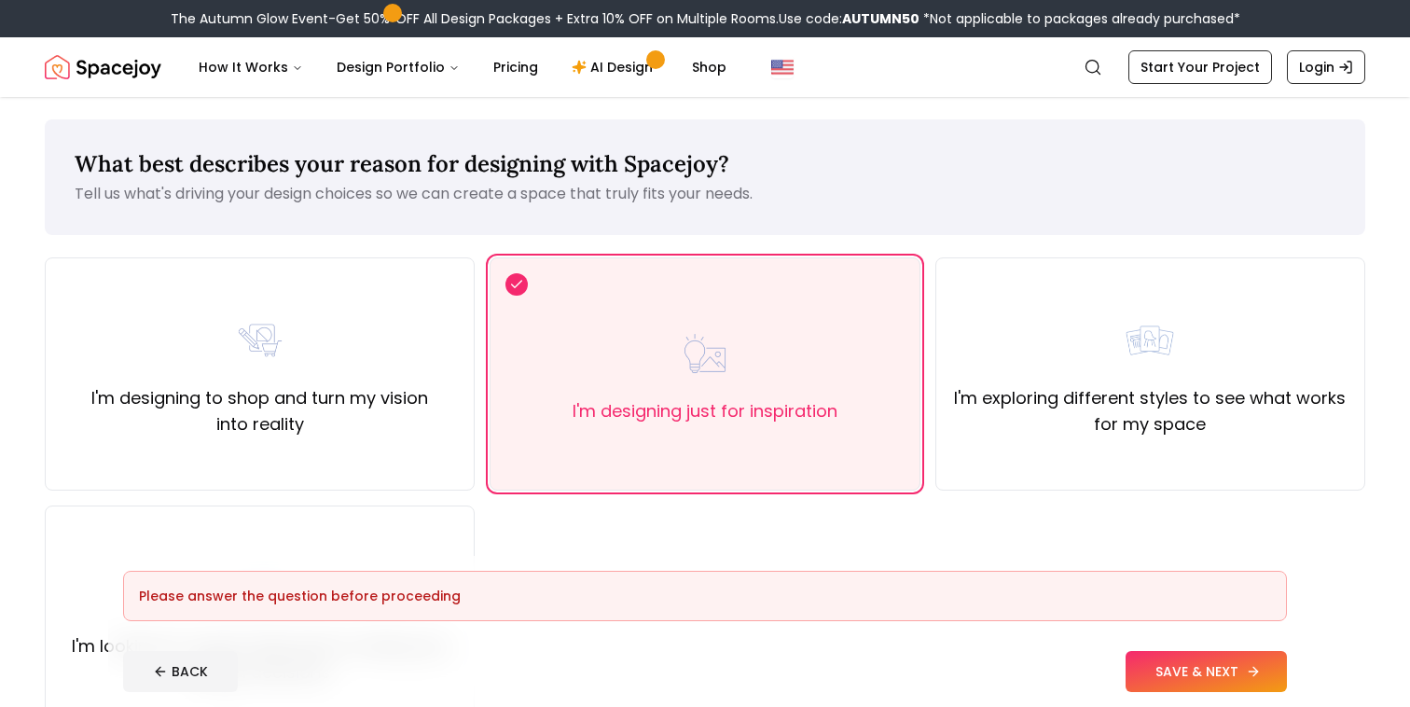
click at [1160, 655] on button "SAVE & NEXT" at bounding box center [1205, 671] width 161 height 41
